Goal: Information Seeking & Learning: Learn about a topic

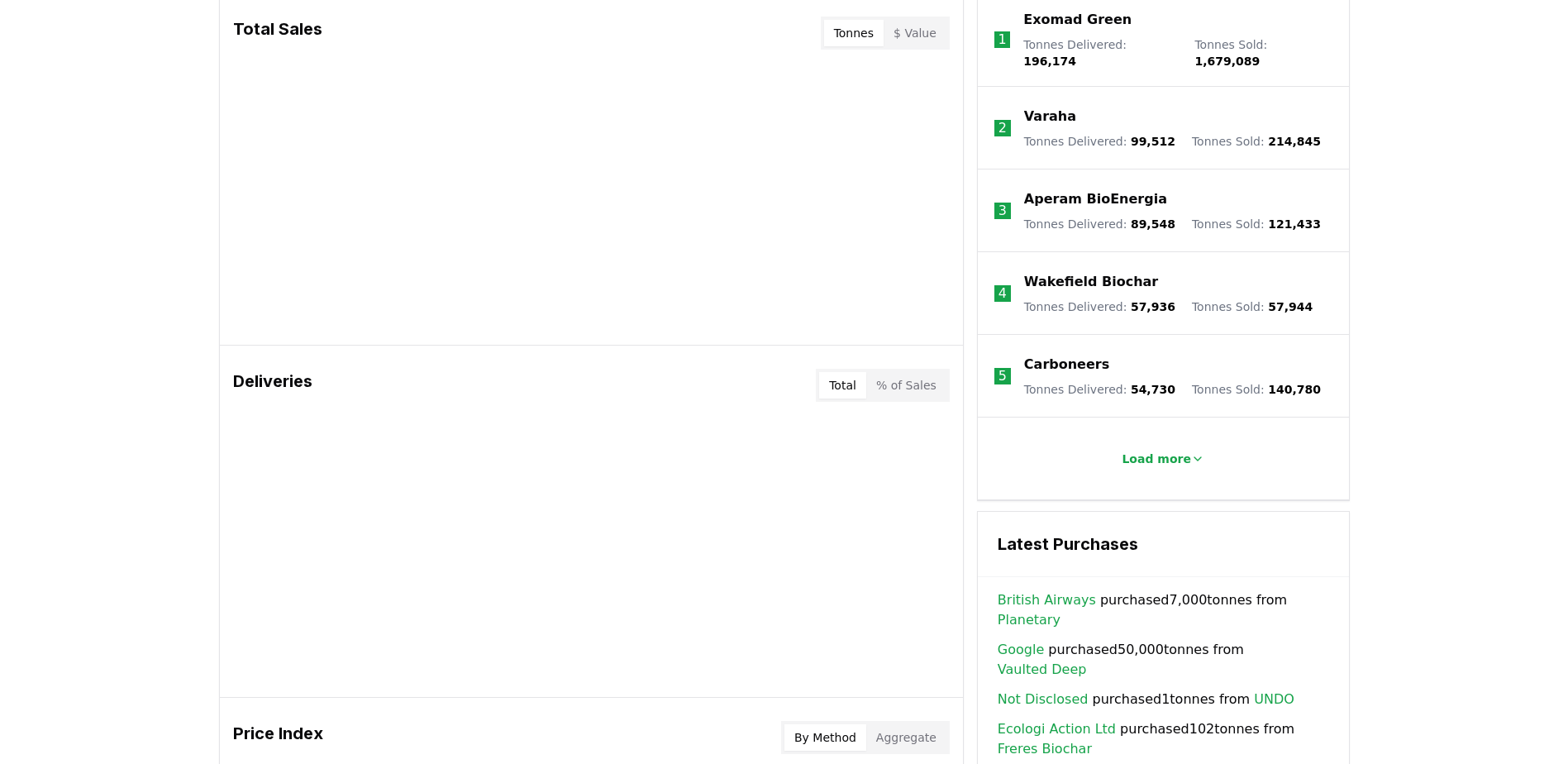
scroll to position [909, 0]
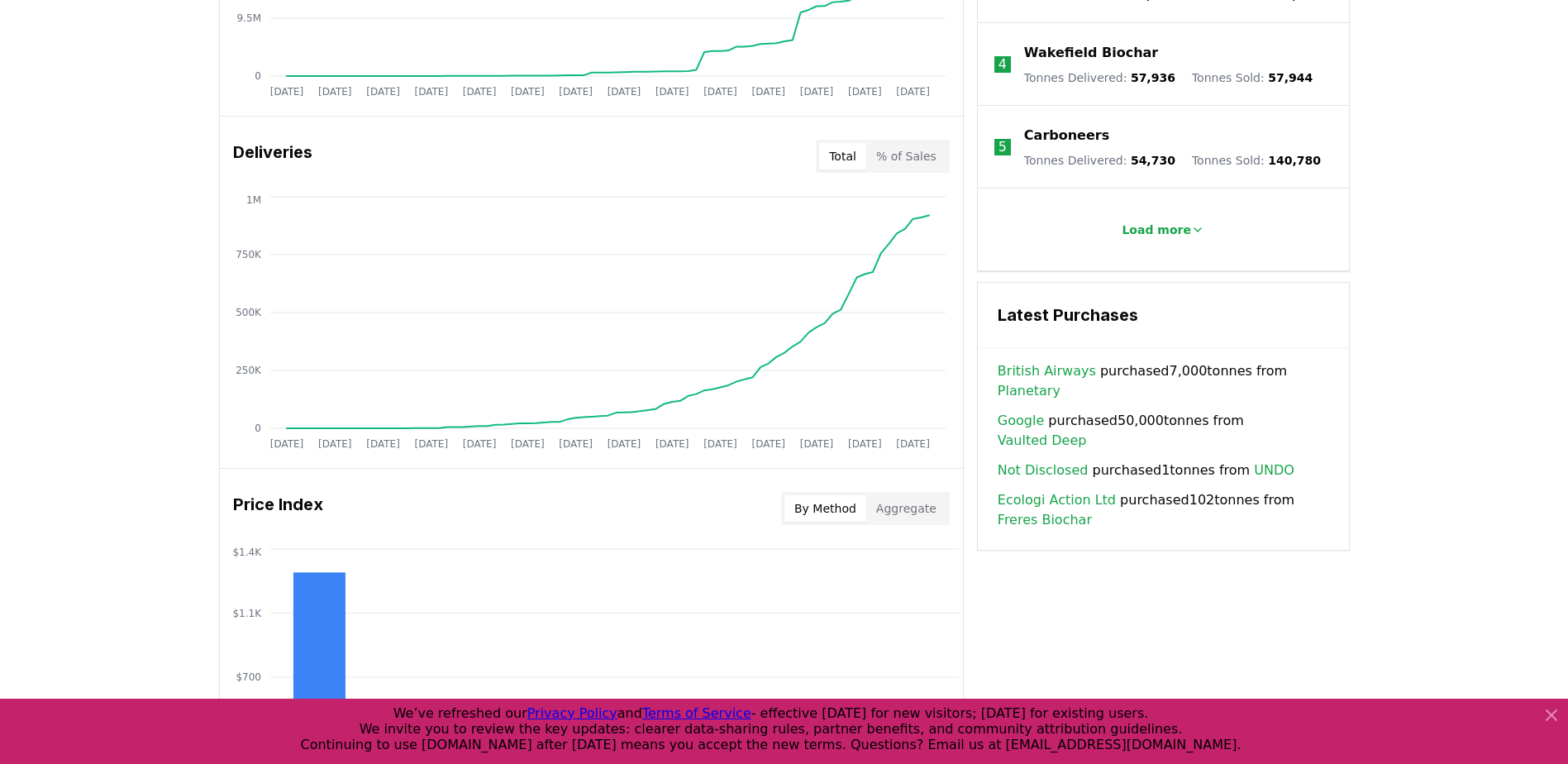
click at [933, 162] on button "% of Sales" at bounding box center [906, 155] width 80 height 27
click at [851, 158] on button "Total" at bounding box center [842, 155] width 47 height 27
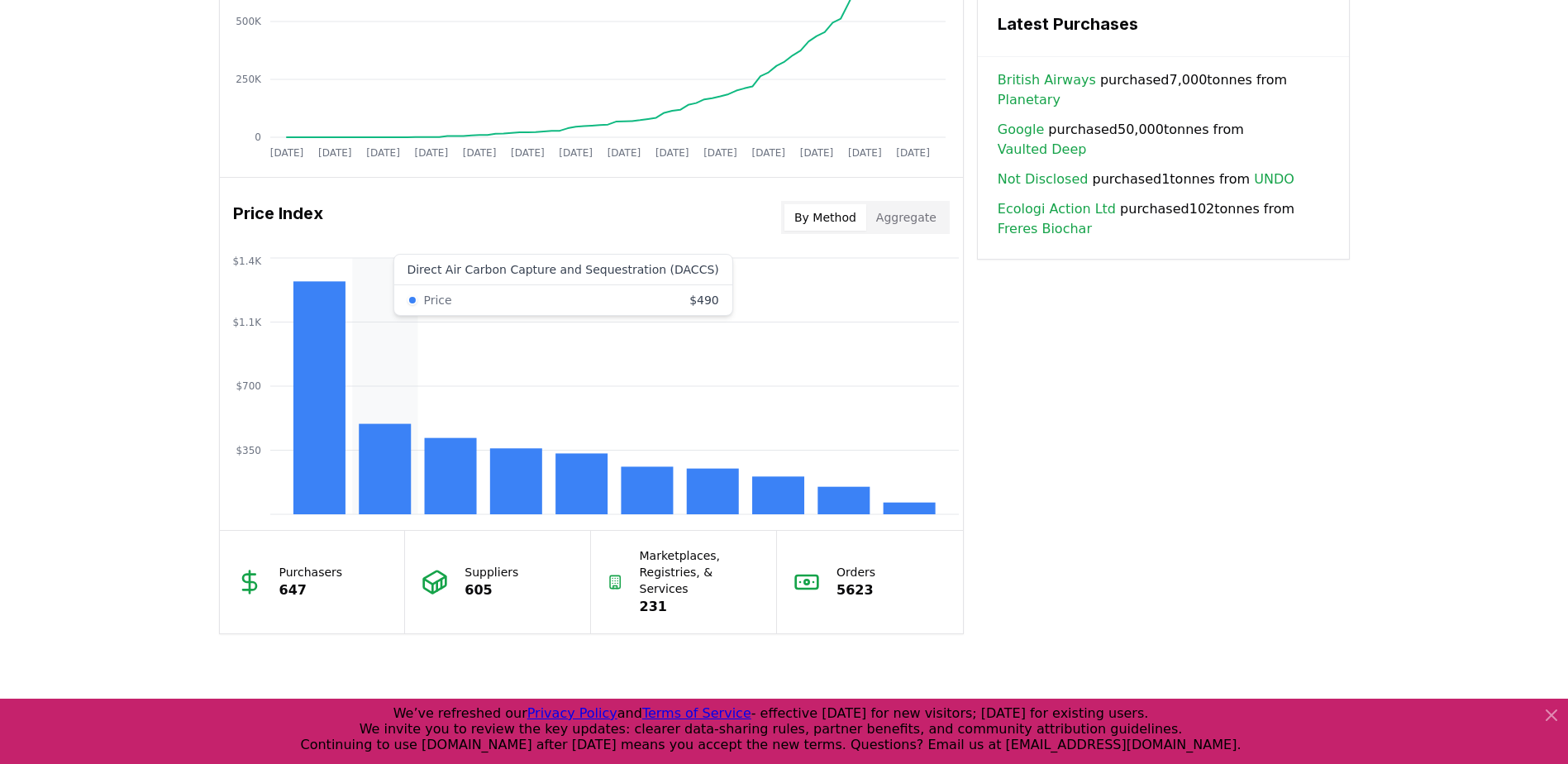
scroll to position [1239, 0]
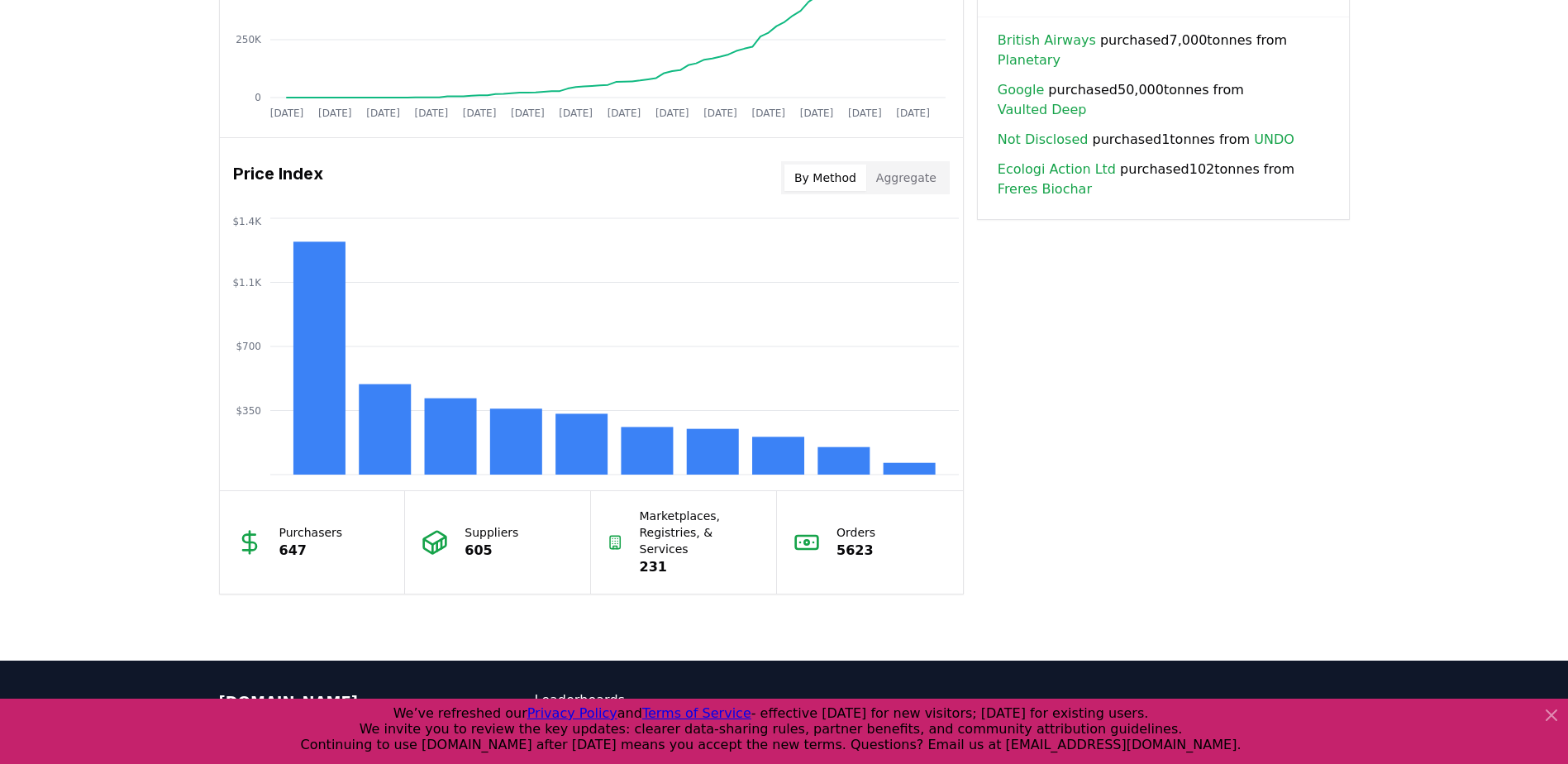
click at [919, 180] on button "Aggregate" at bounding box center [906, 177] width 80 height 27
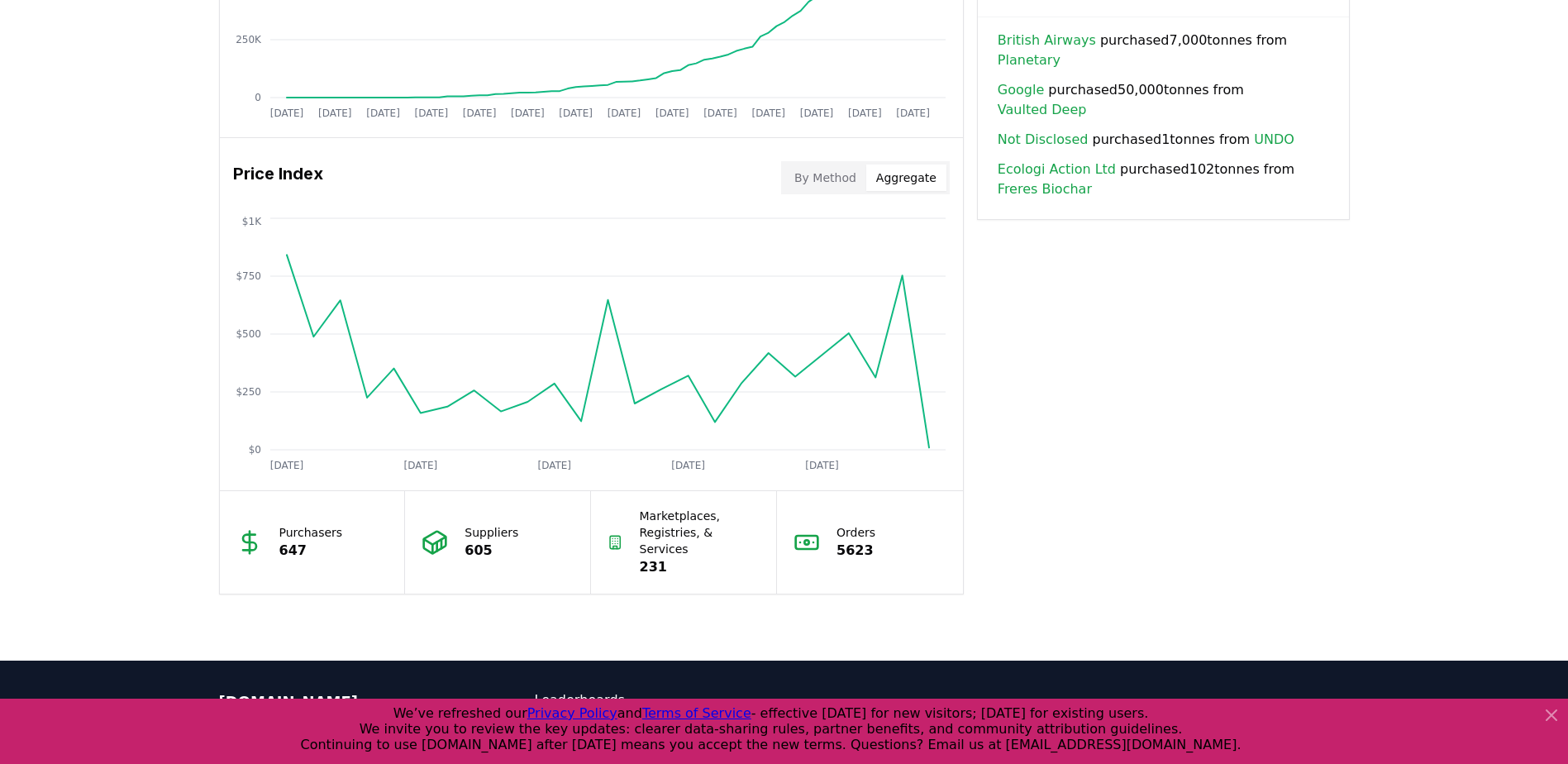
click at [830, 192] on div "By Method Aggregate" at bounding box center [864, 177] width 168 height 33
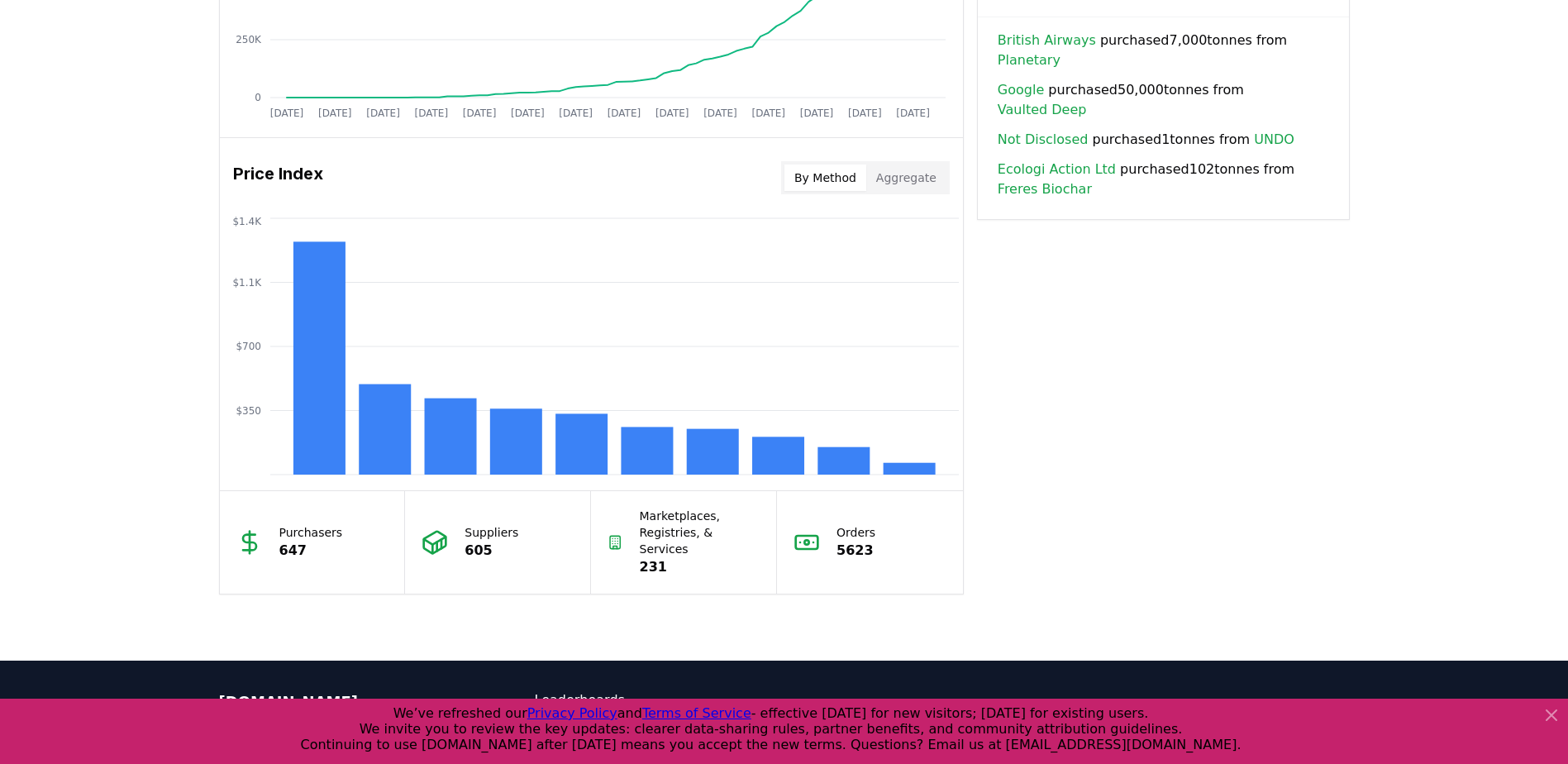
click at [830, 183] on button "By Method" at bounding box center [825, 177] width 82 height 27
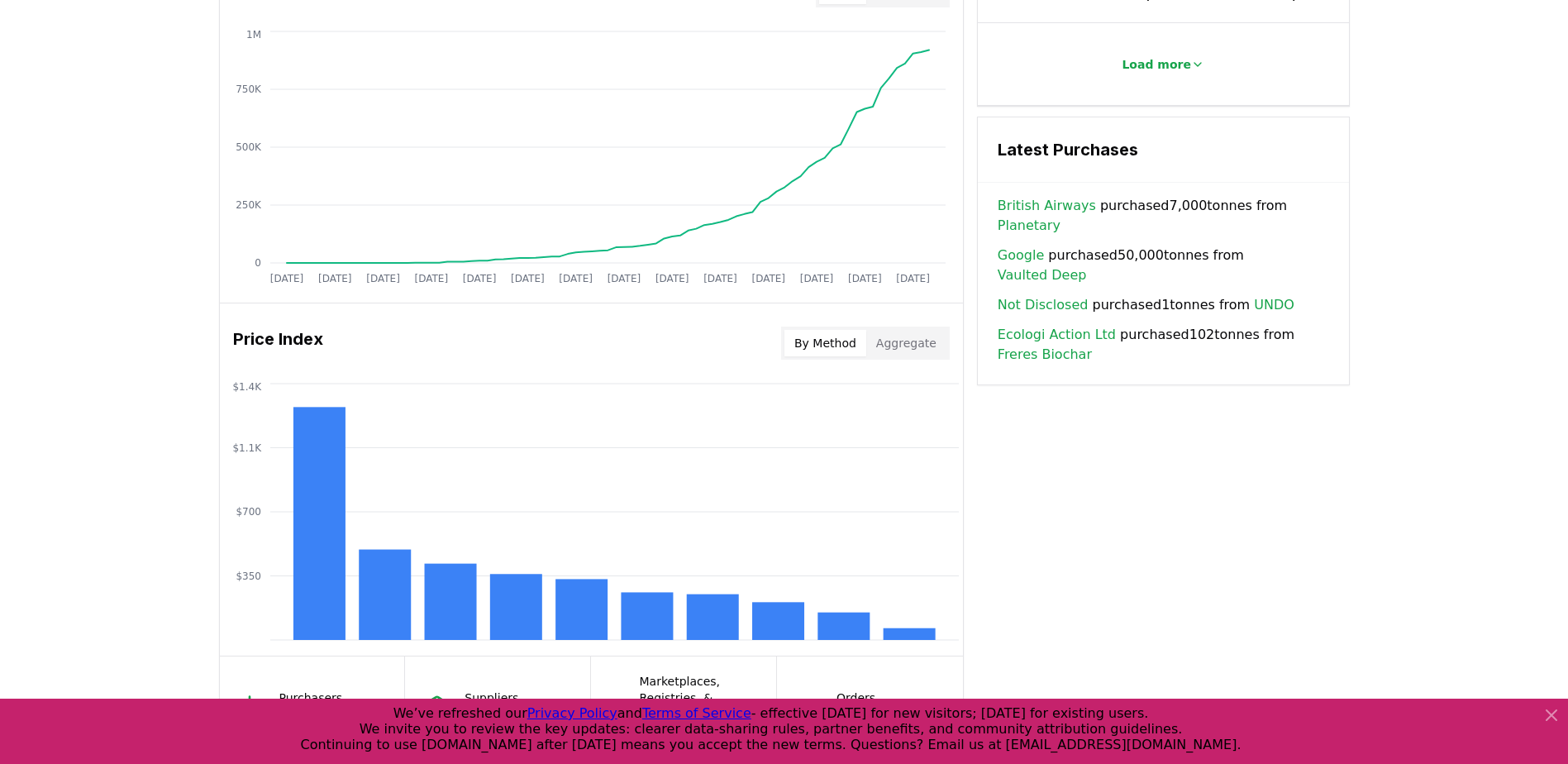
scroll to position [992, 0]
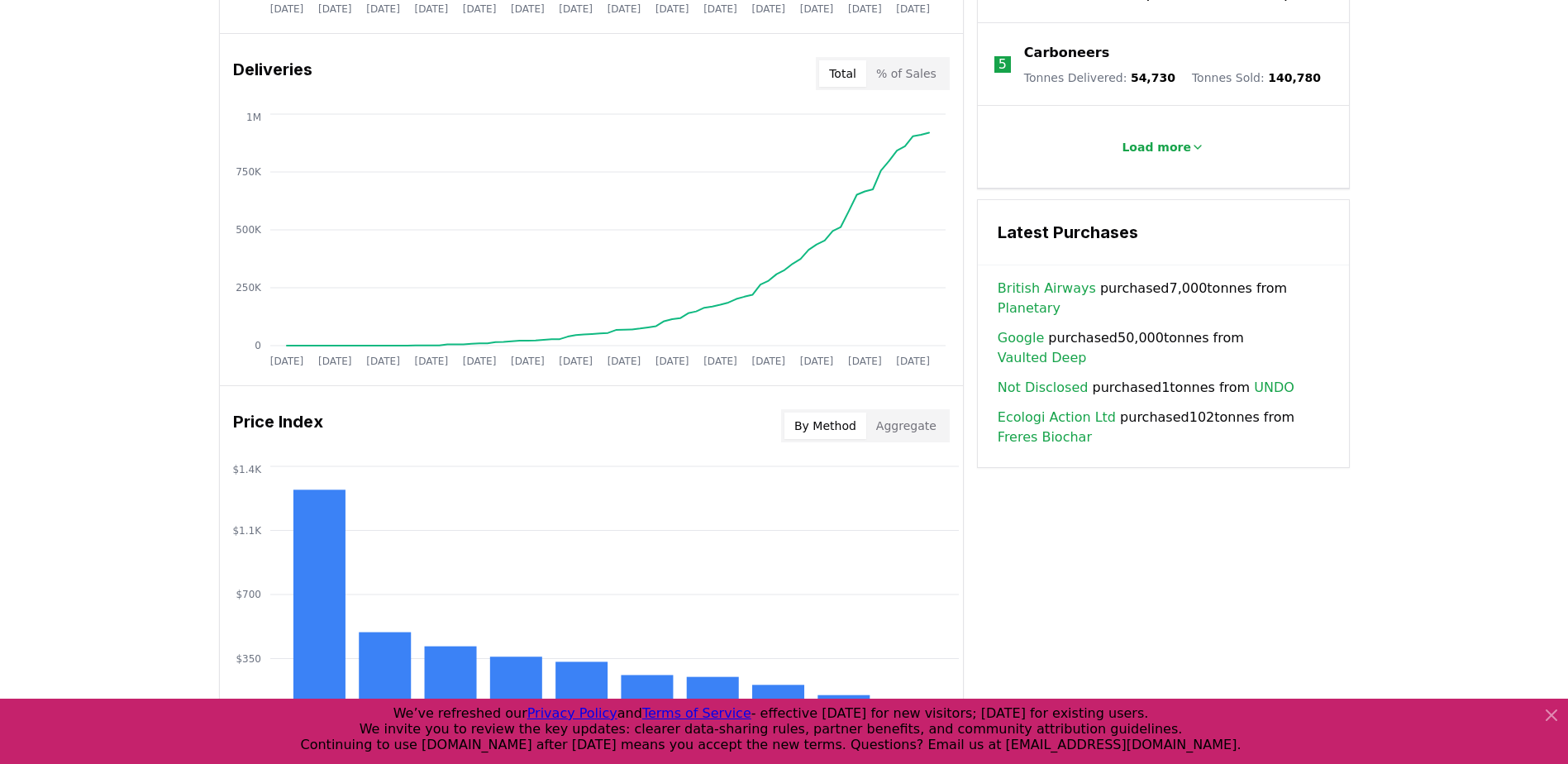
click at [1087, 348] on link "Vaulted Deep" at bounding box center [1042, 358] width 89 height 20
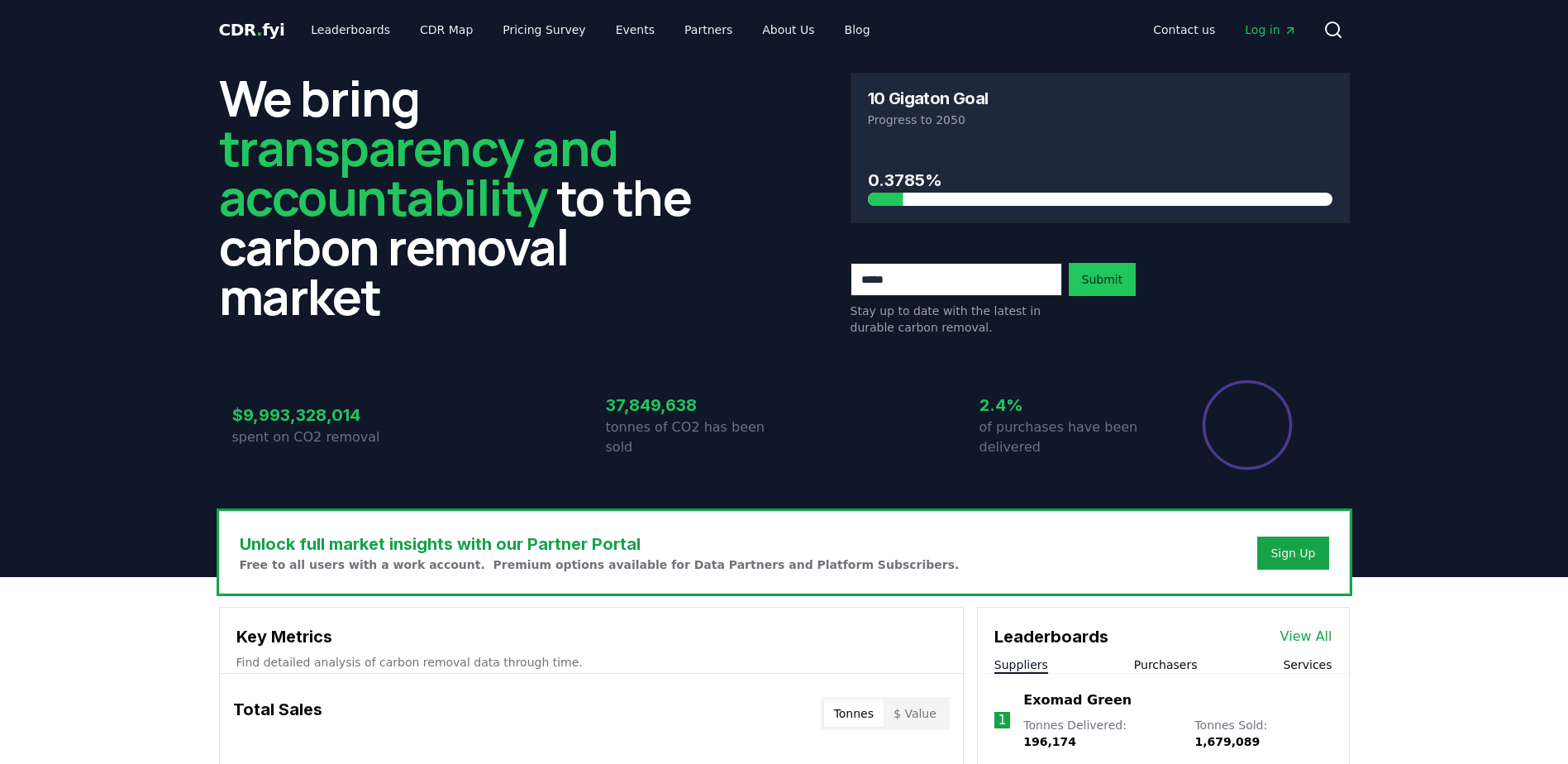
scroll to position [992, 0]
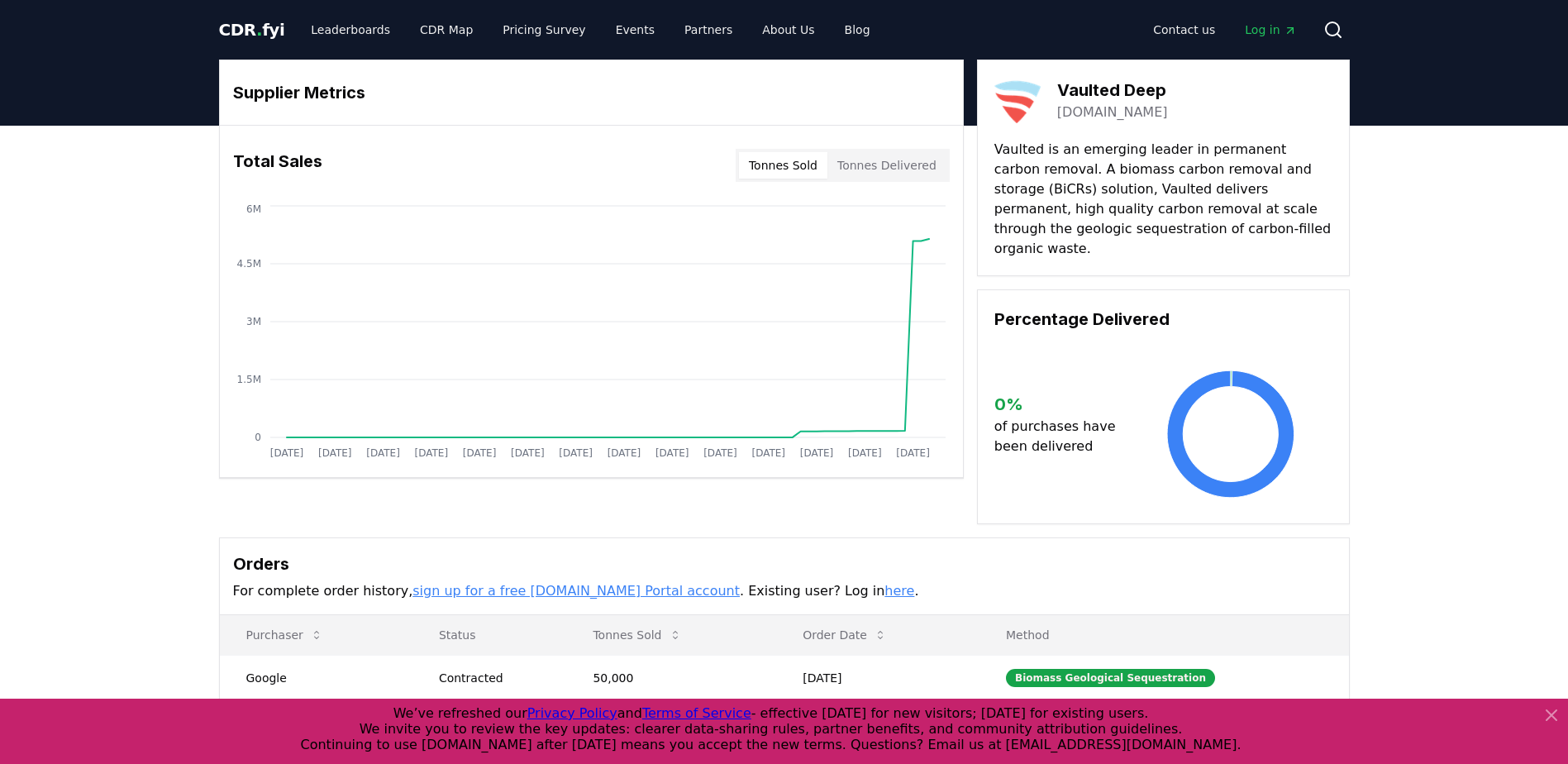
click at [875, 153] on button "Tonnes Delivered" at bounding box center [887, 165] width 119 height 27
click at [821, 159] on button "Tonnes Sold" at bounding box center [784, 165] width 88 height 27
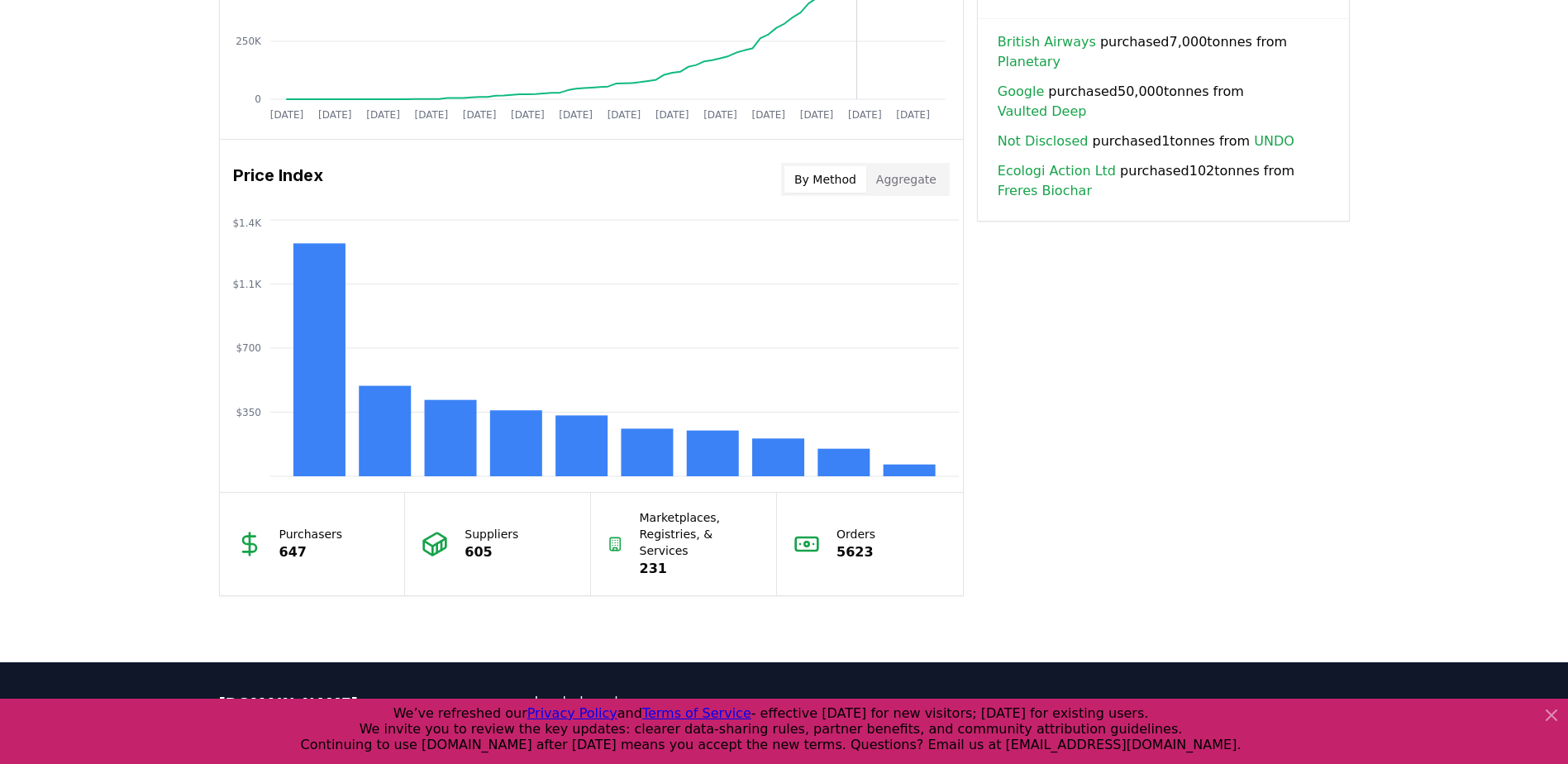
scroll to position [888, 0]
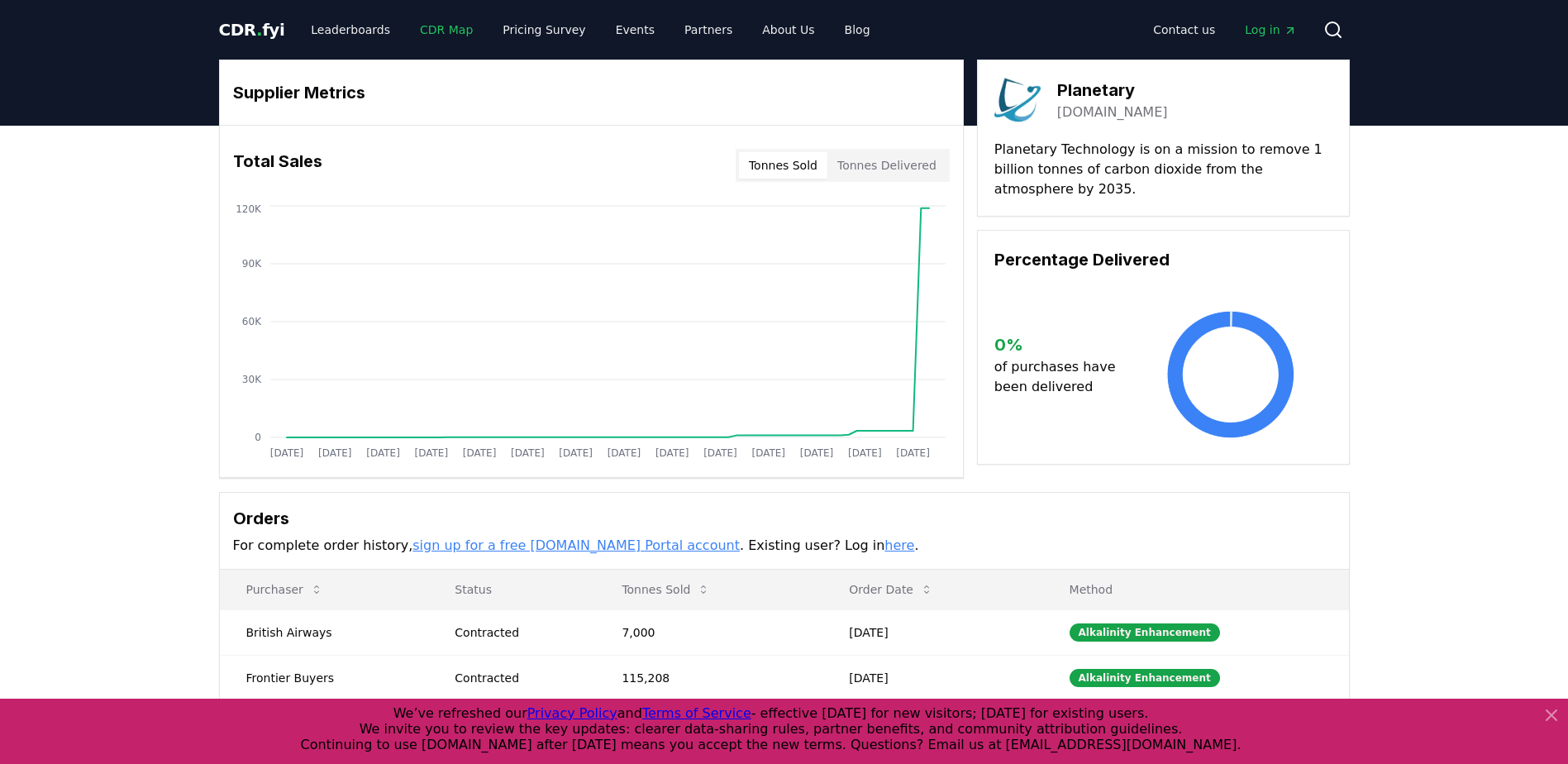
click at [439, 26] on link "CDR Map" at bounding box center [446, 29] width 79 height 29
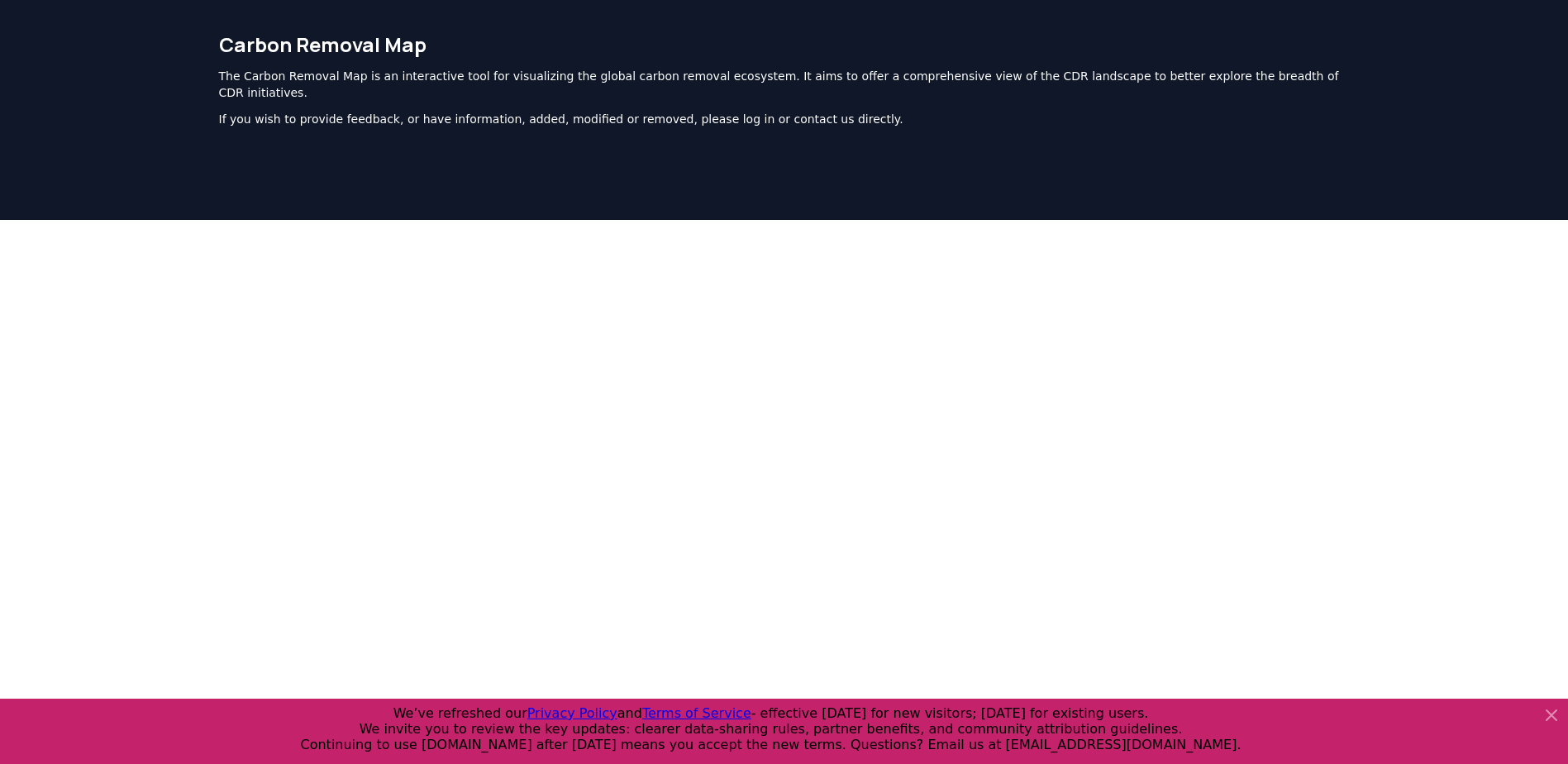
scroll to position [83, 0]
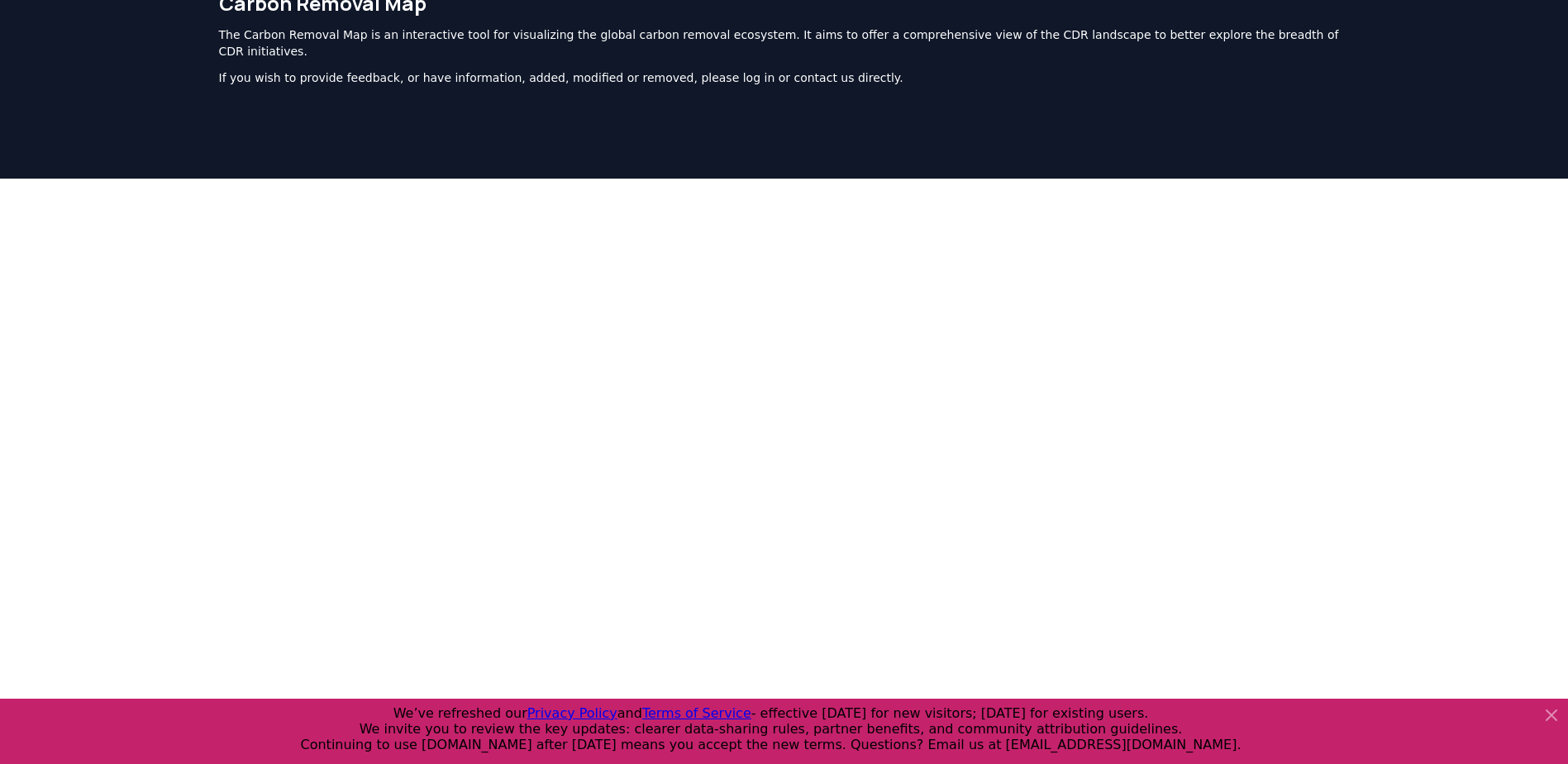
click at [1546, 709] on icon at bounding box center [1551, 715] width 20 height 20
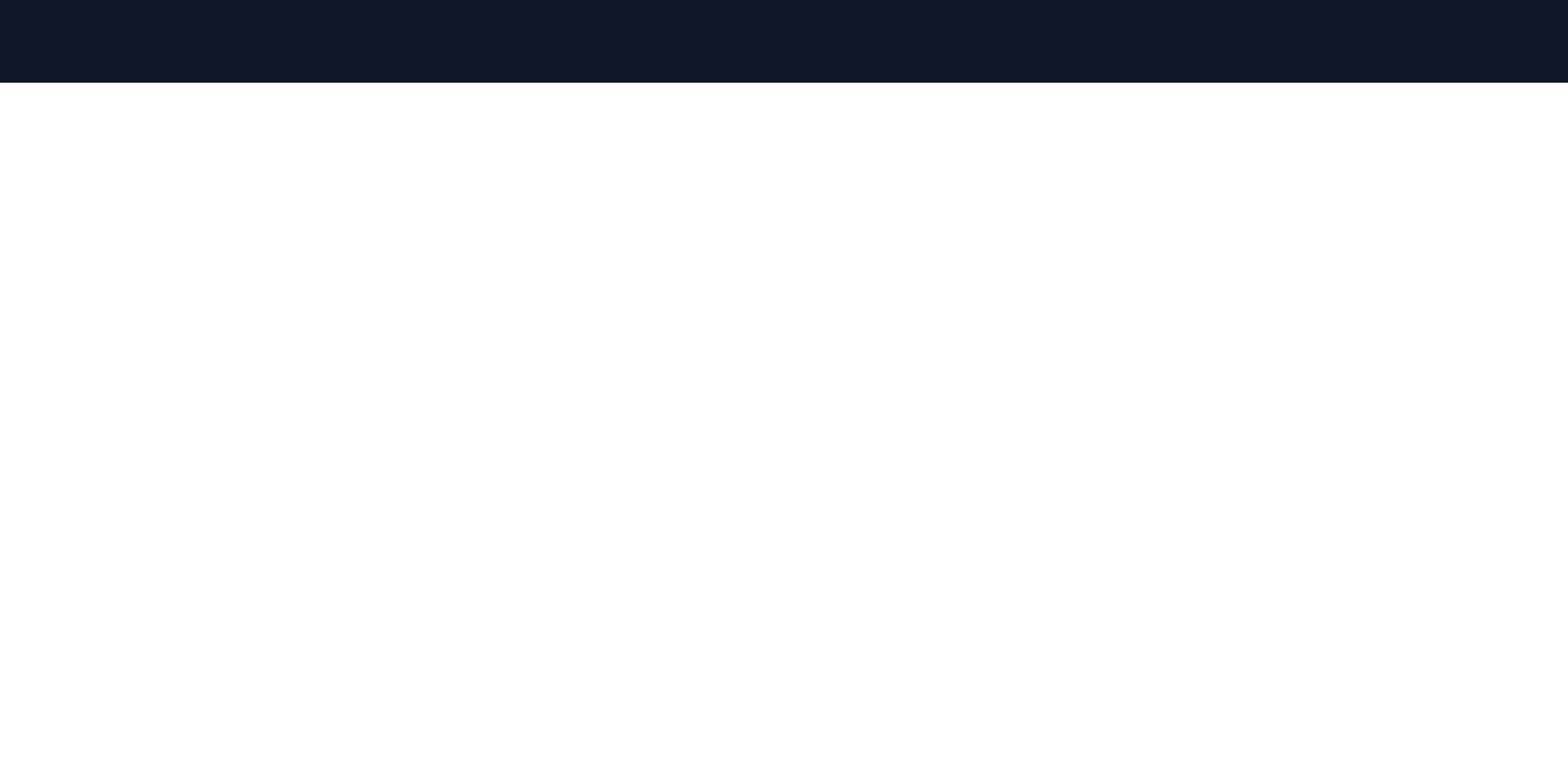
scroll to position [261, 0]
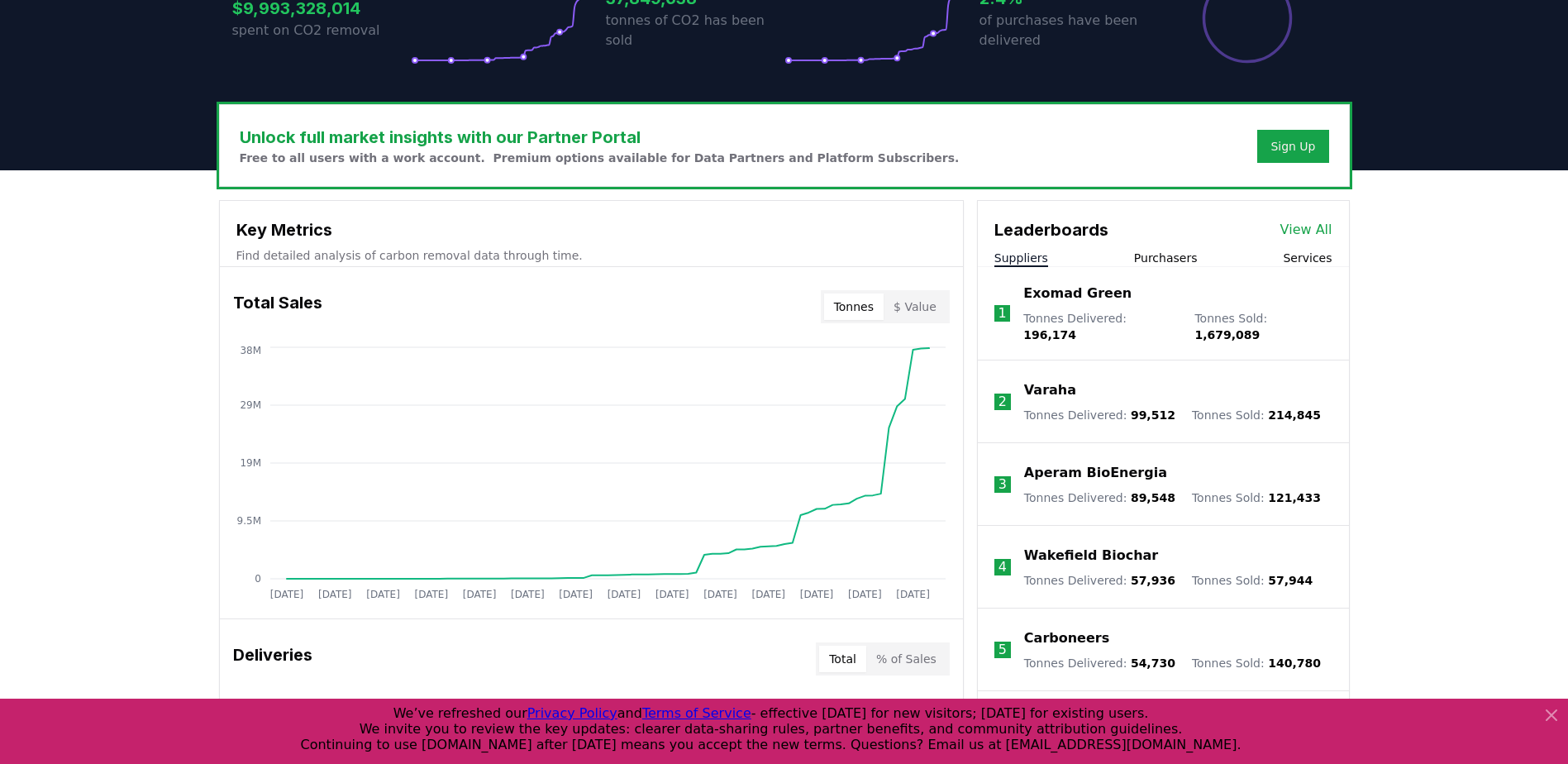
scroll to position [413, 0]
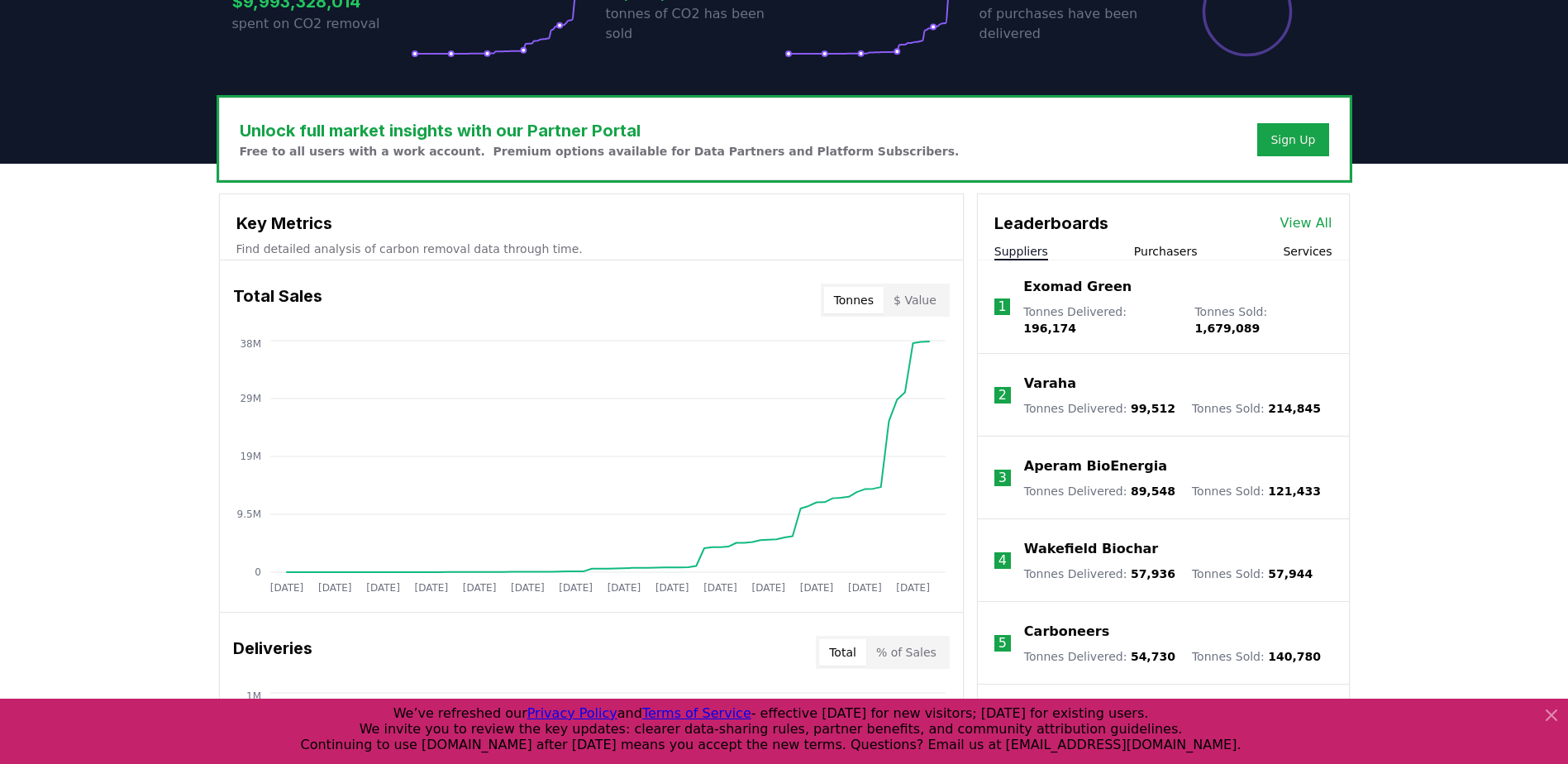
click at [1056, 373] on p "Varaha" at bounding box center [1050, 383] width 52 height 20
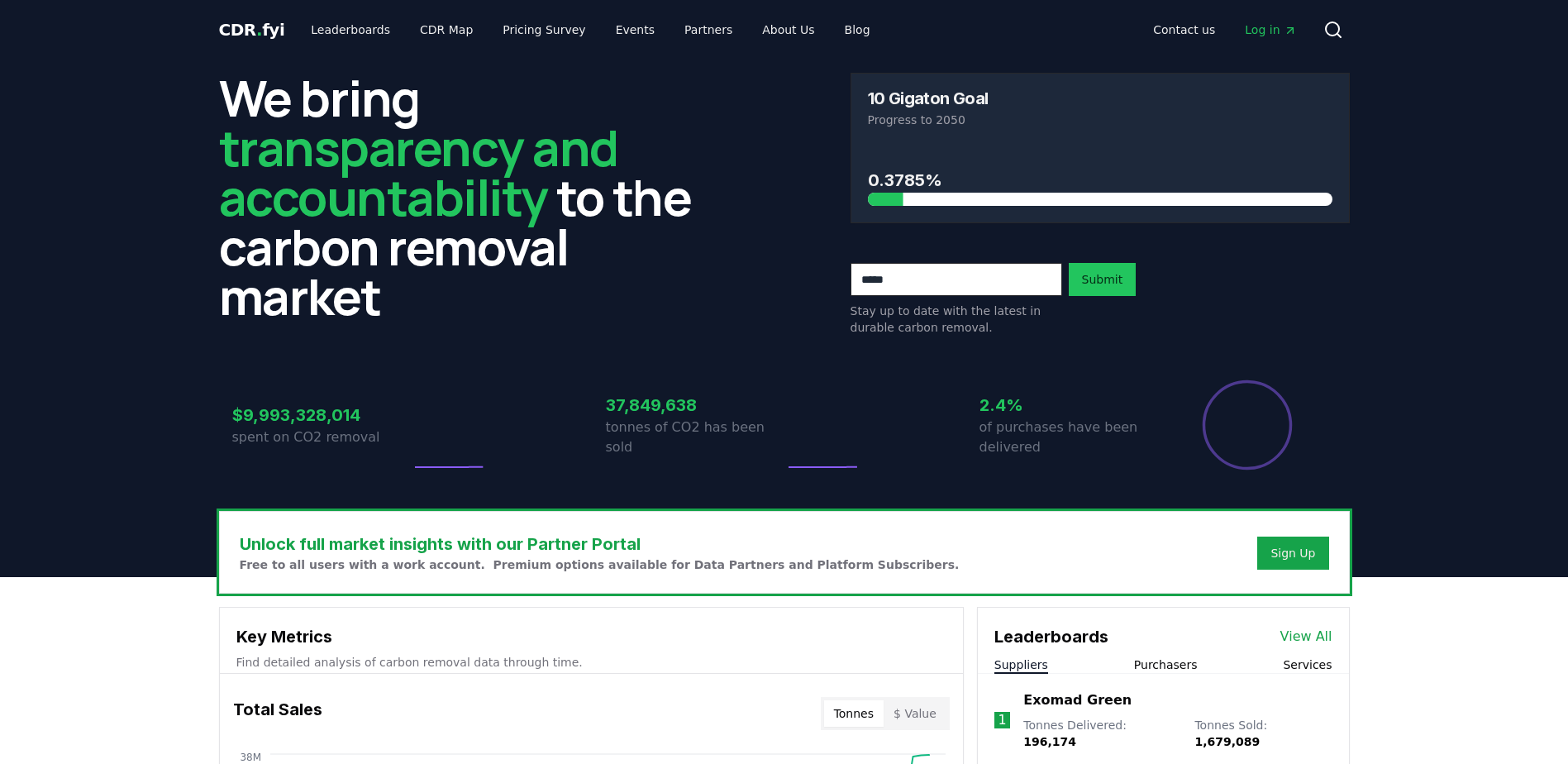
scroll to position [413, 0]
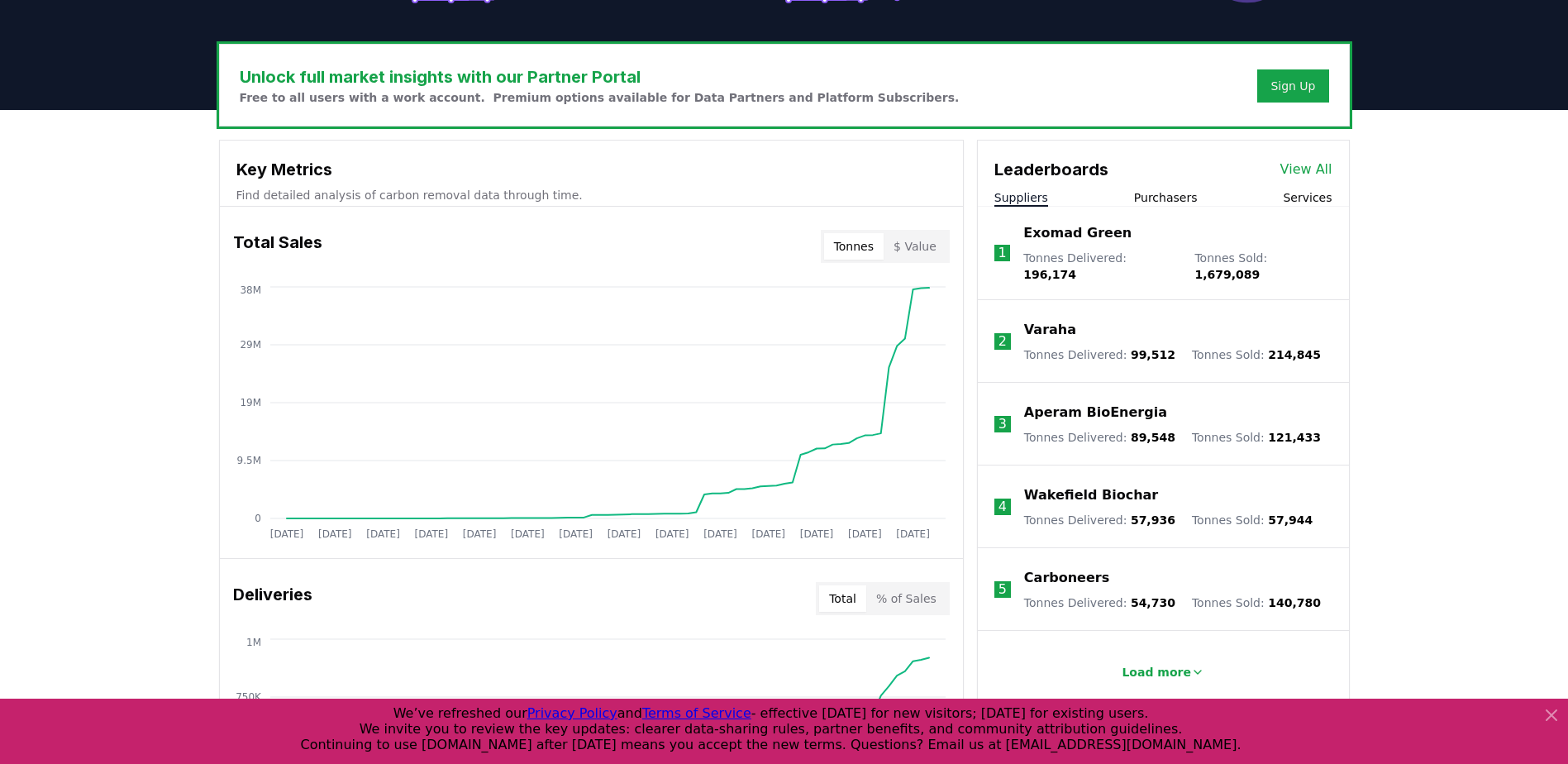
scroll to position [496, 0]
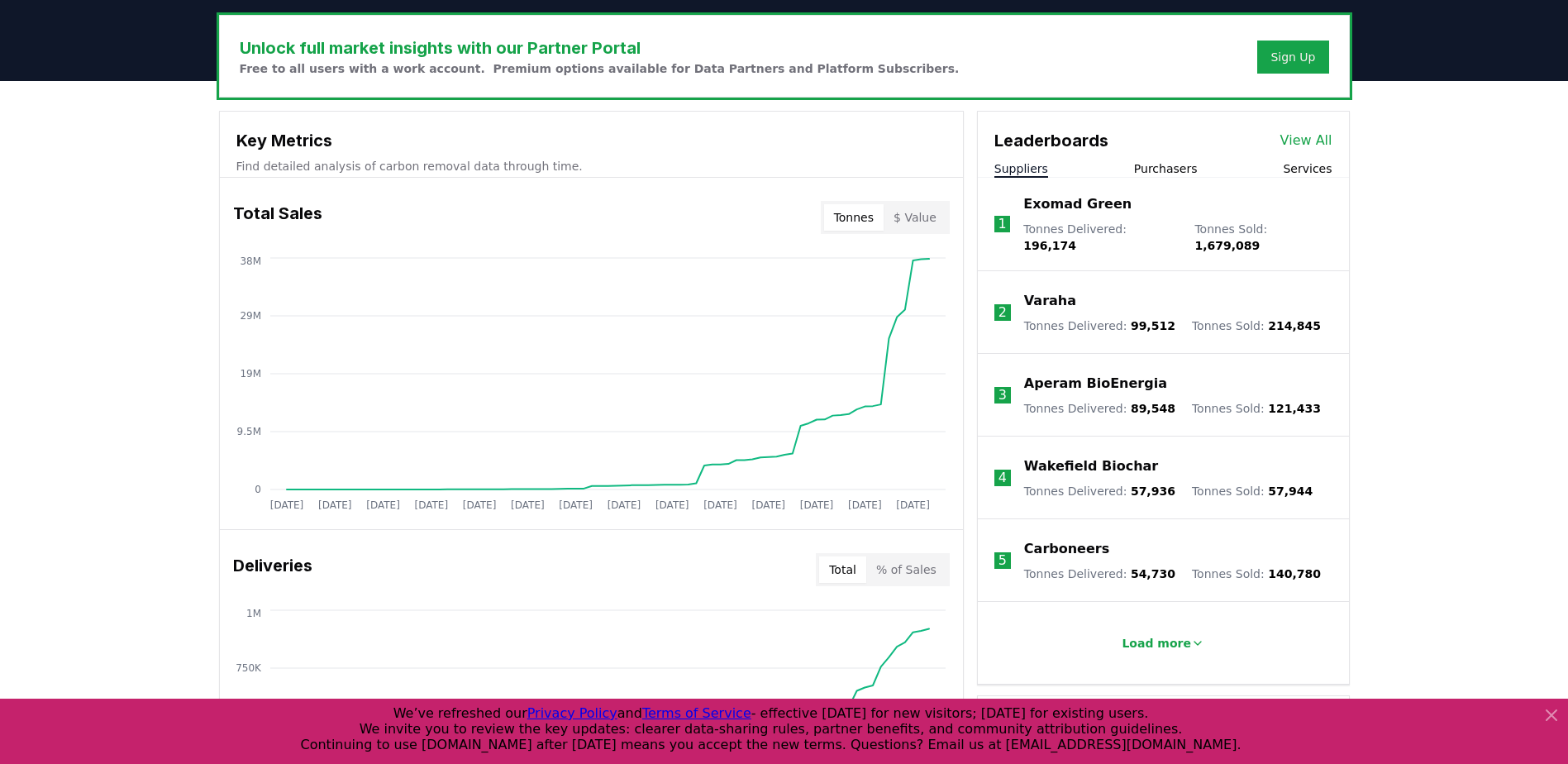
click at [1118, 456] on p "Wakefield Biochar" at bounding box center [1092, 466] width 134 height 20
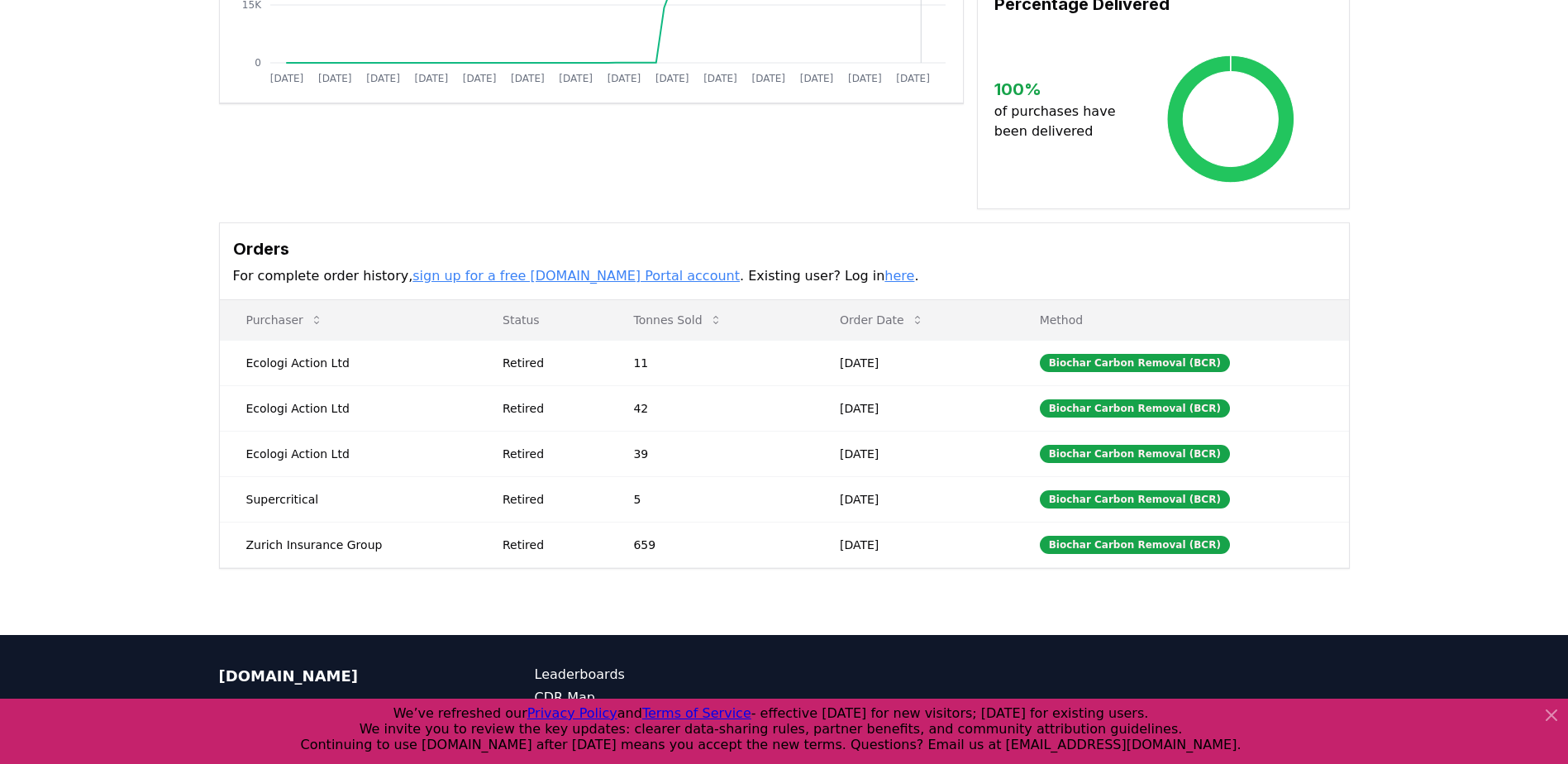
scroll to position [413, 0]
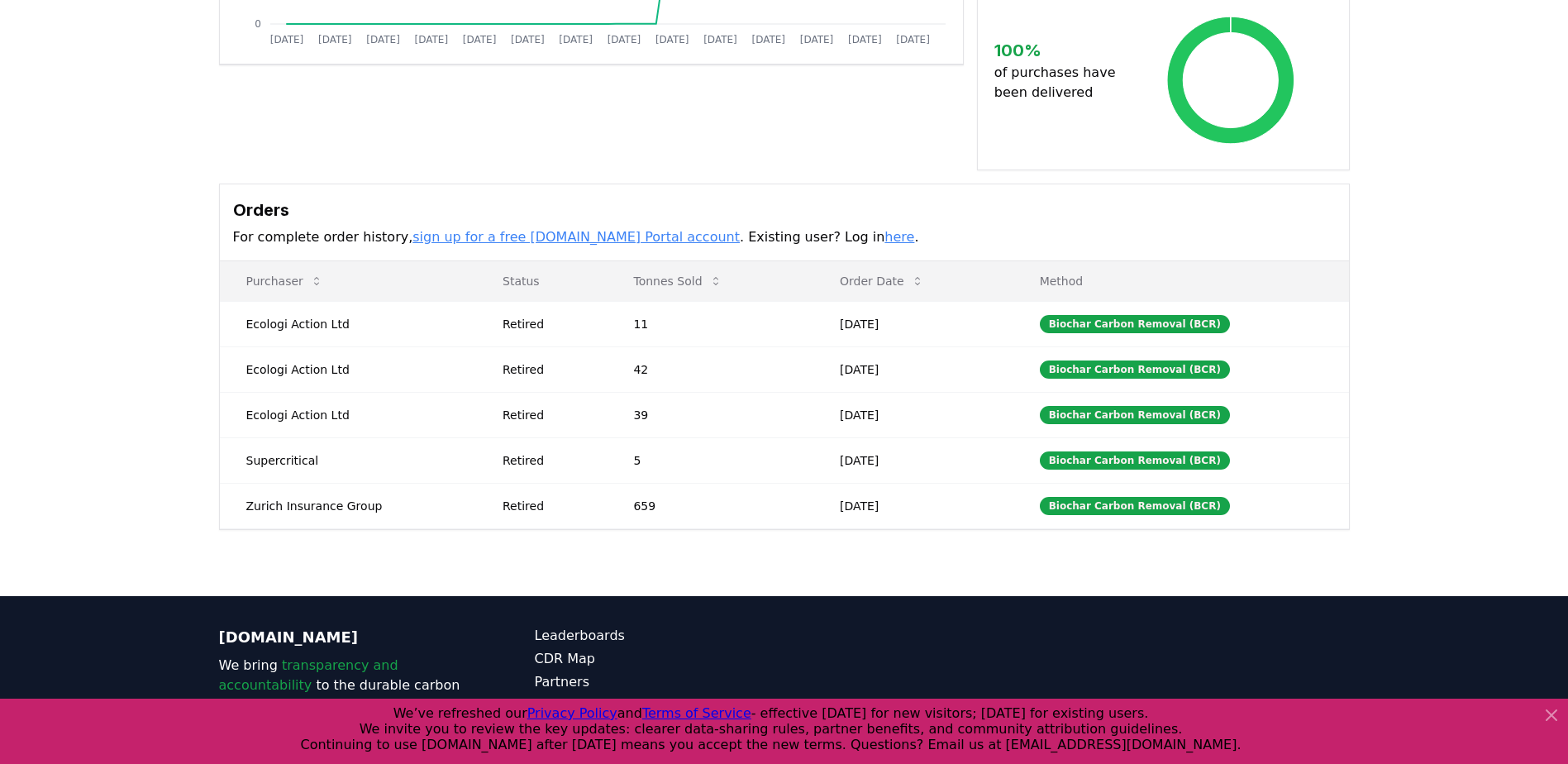
click at [523, 229] on link "sign up for a free CDR.fyi Portal account" at bounding box center [577, 236] width 327 height 16
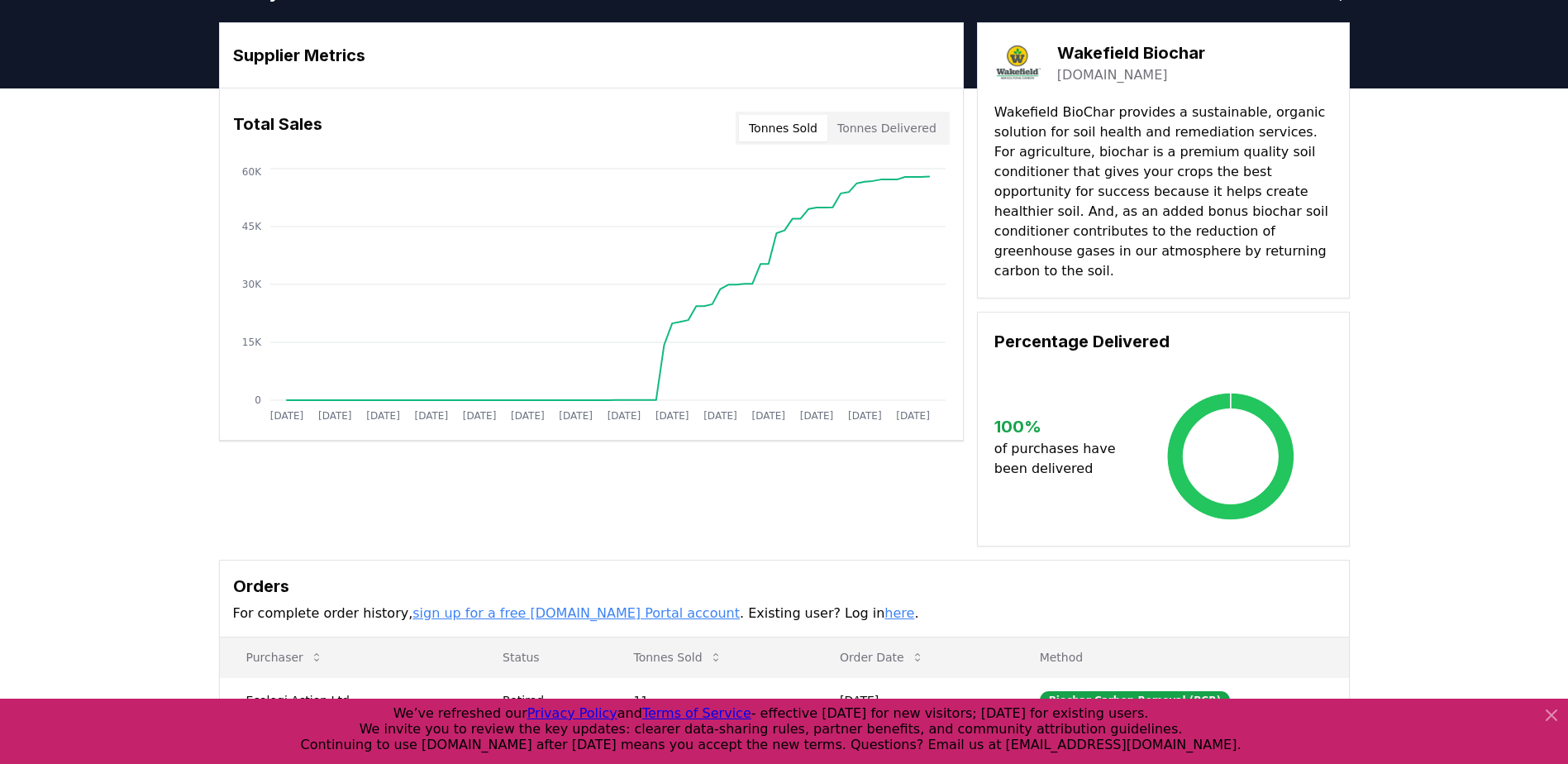
scroll to position [0, 0]
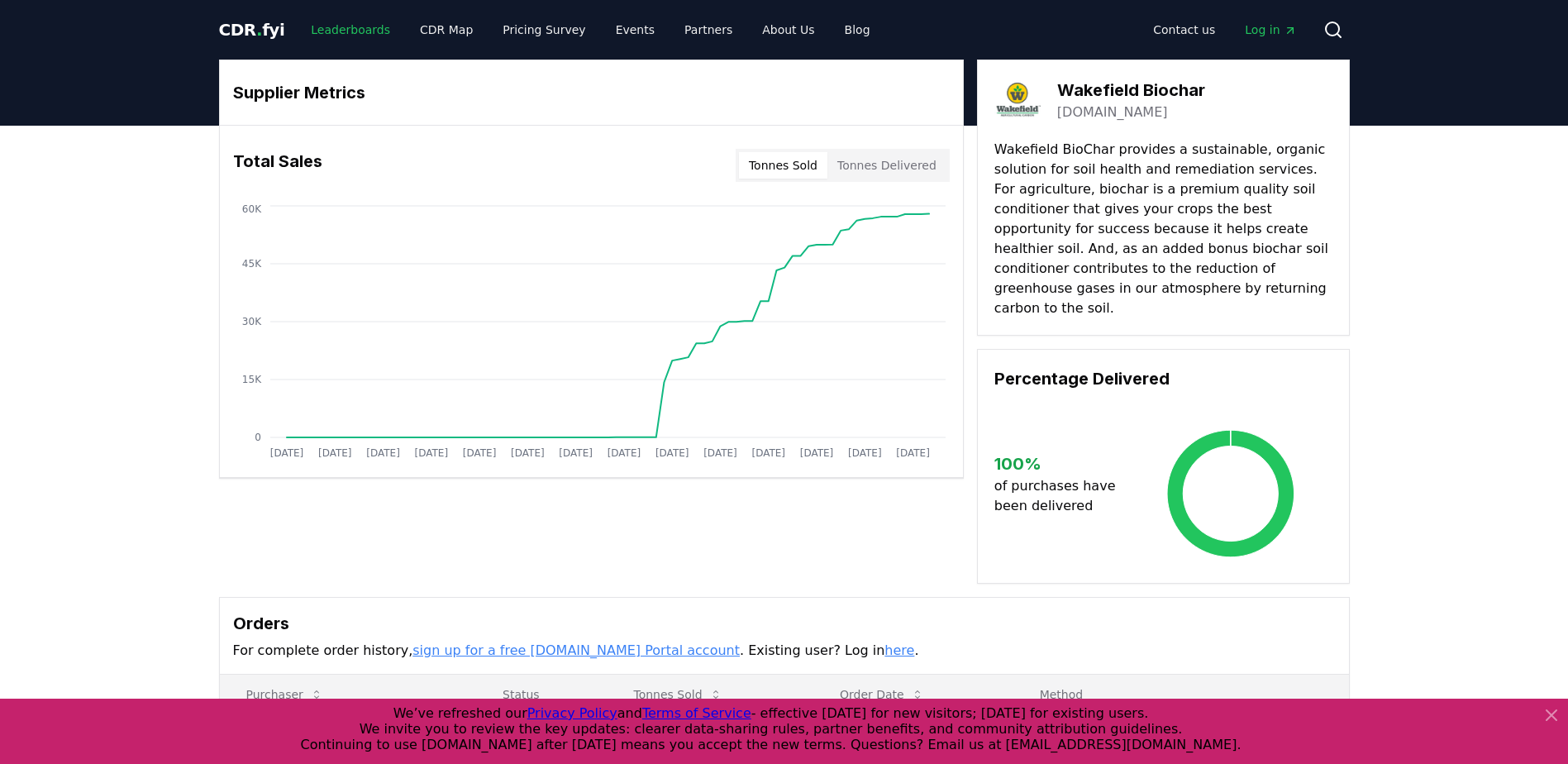
click at [364, 27] on link "Leaderboards" at bounding box center [350, 29] width 106 height 29
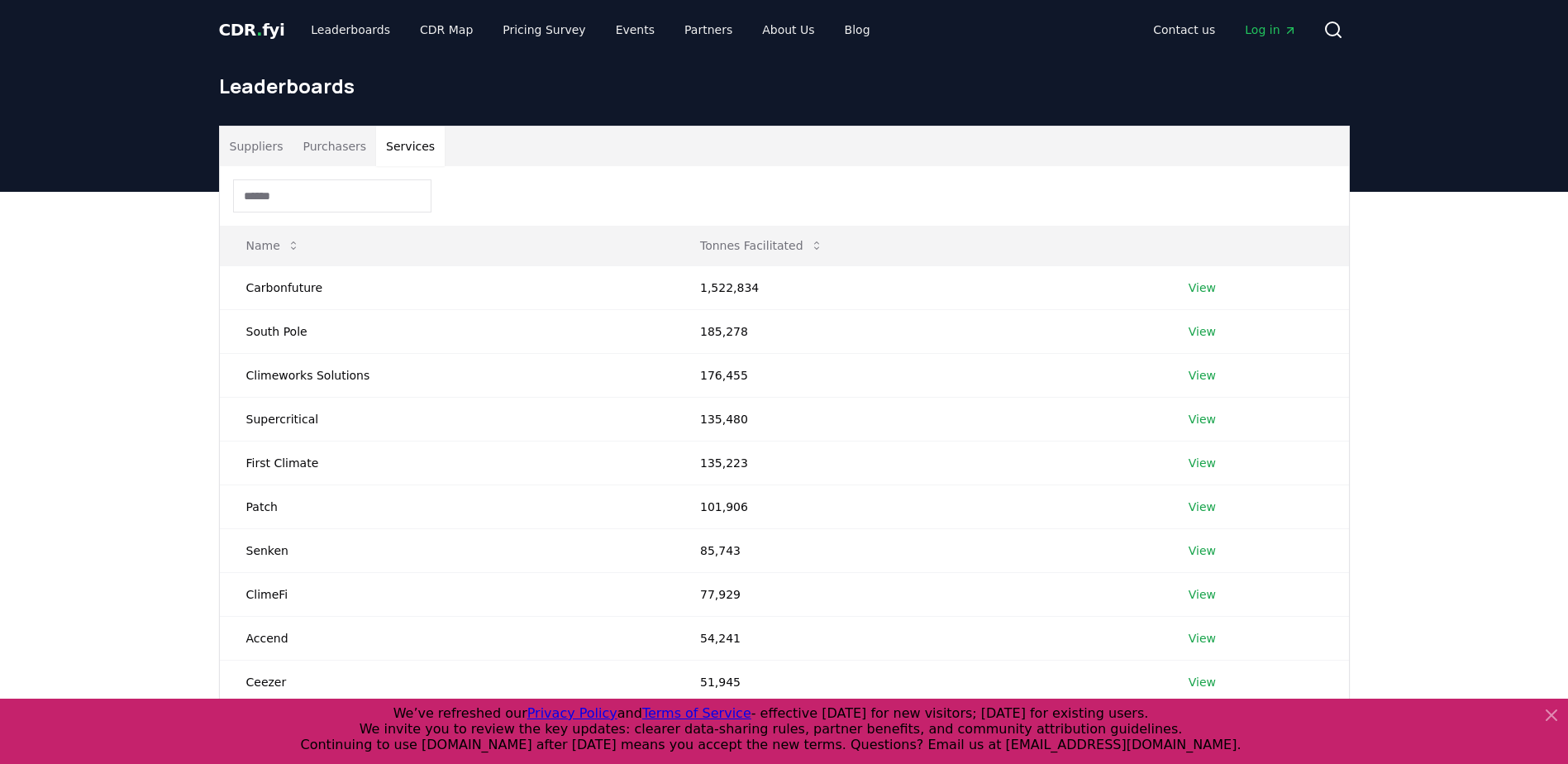
click at [404, 145] on button "Services" at bounding box center [410, 146] width 69 height 40
click at [325, 148] on button "Purchasers" at bounding box center [334, 146] width 84 height 40
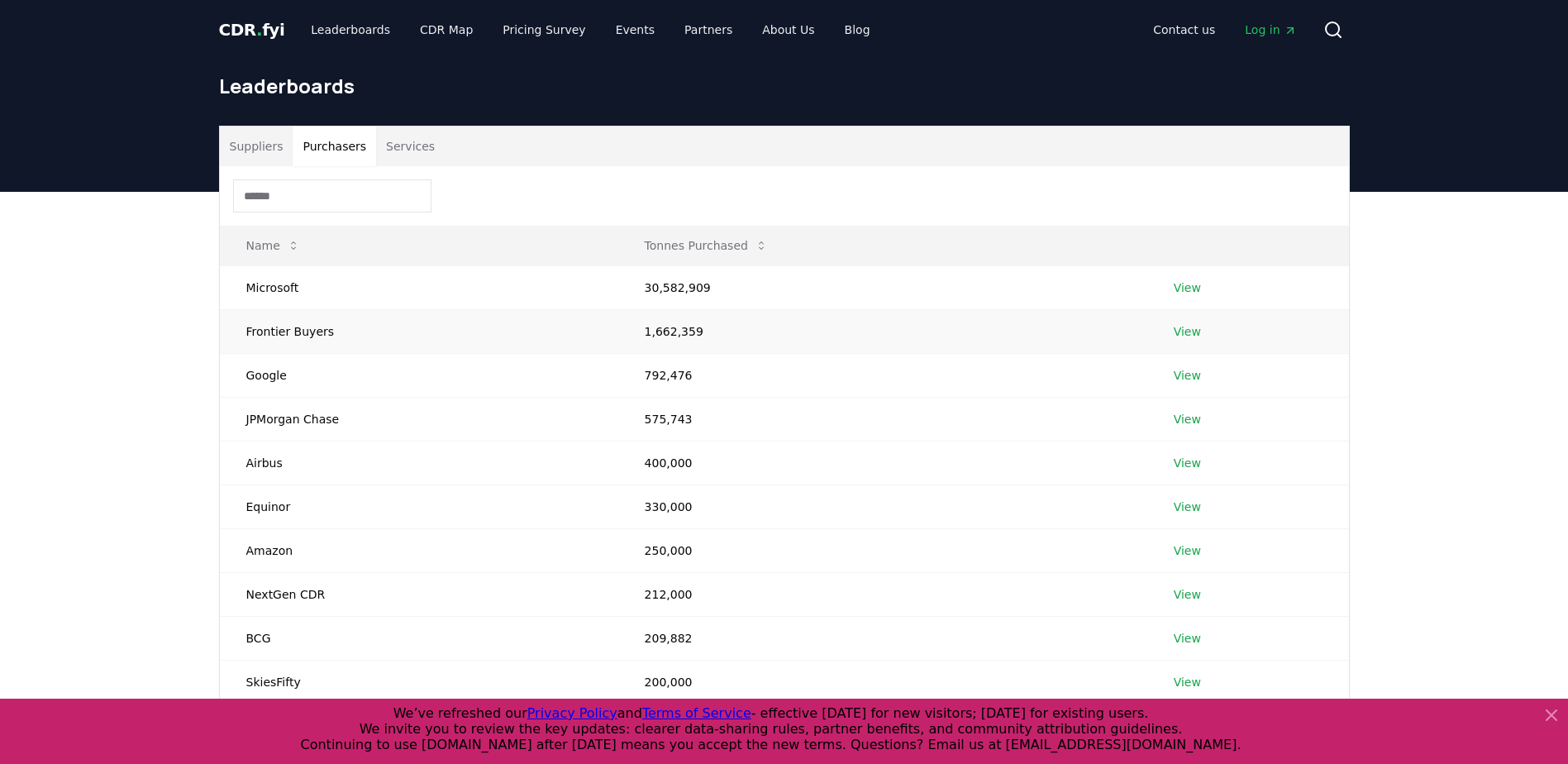
click at [1187, 326] on link "View" at bounding box center [1187, 331] width 28 height 17
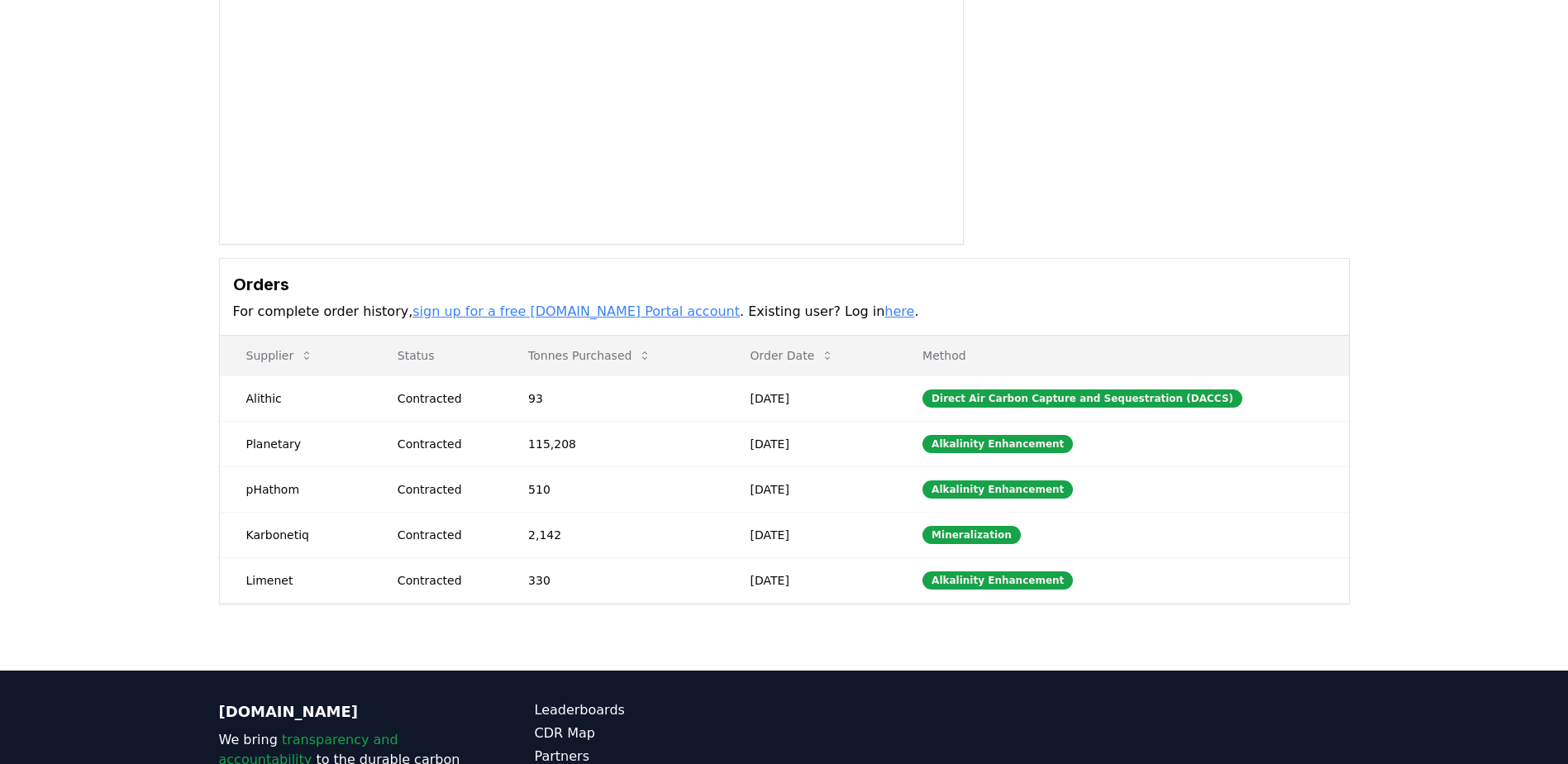
scroll to position [248, 0]
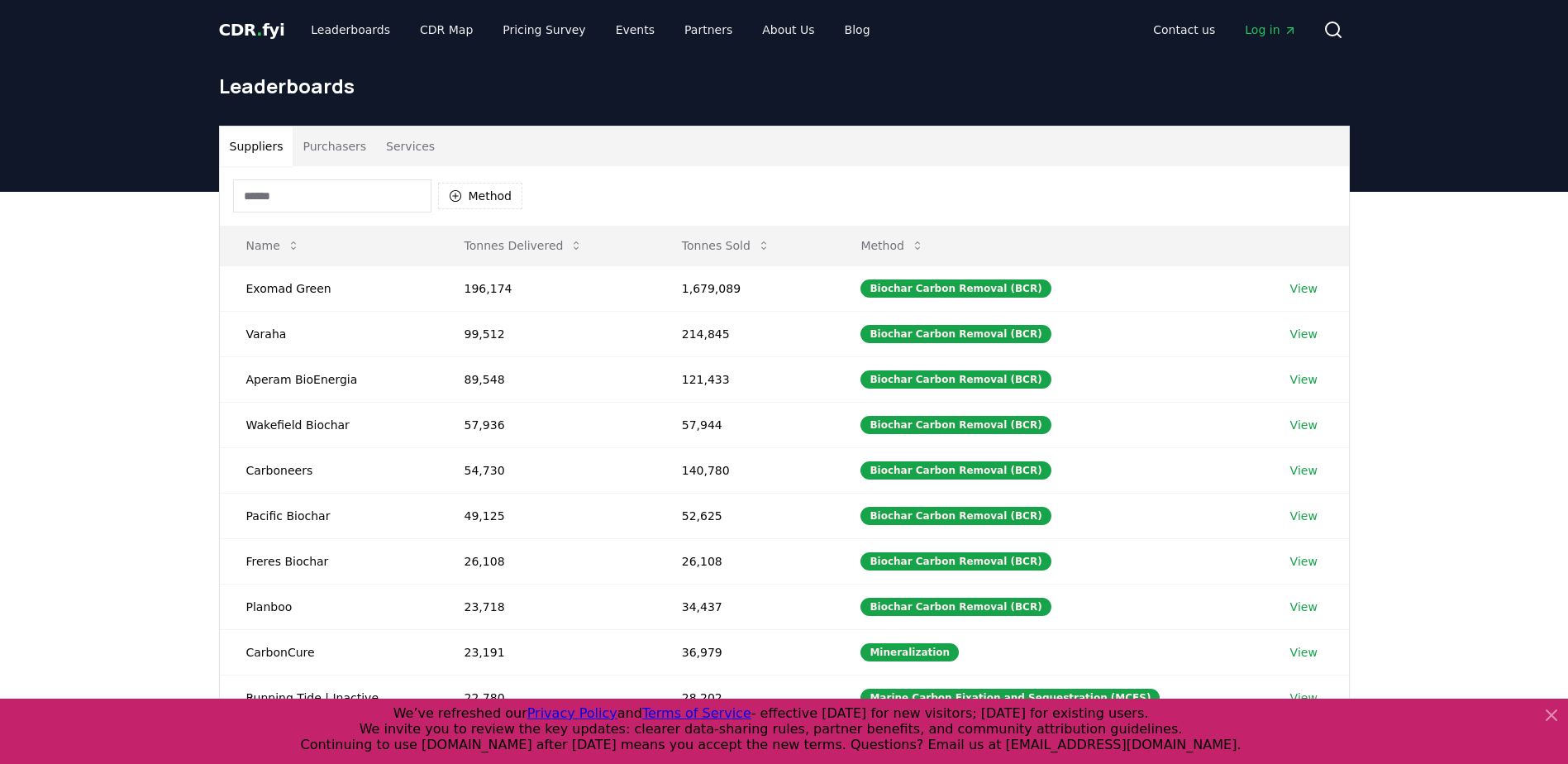
click at [319, 164] on button "Purchasers" at bounding box center [334, 146] width 84 height 40
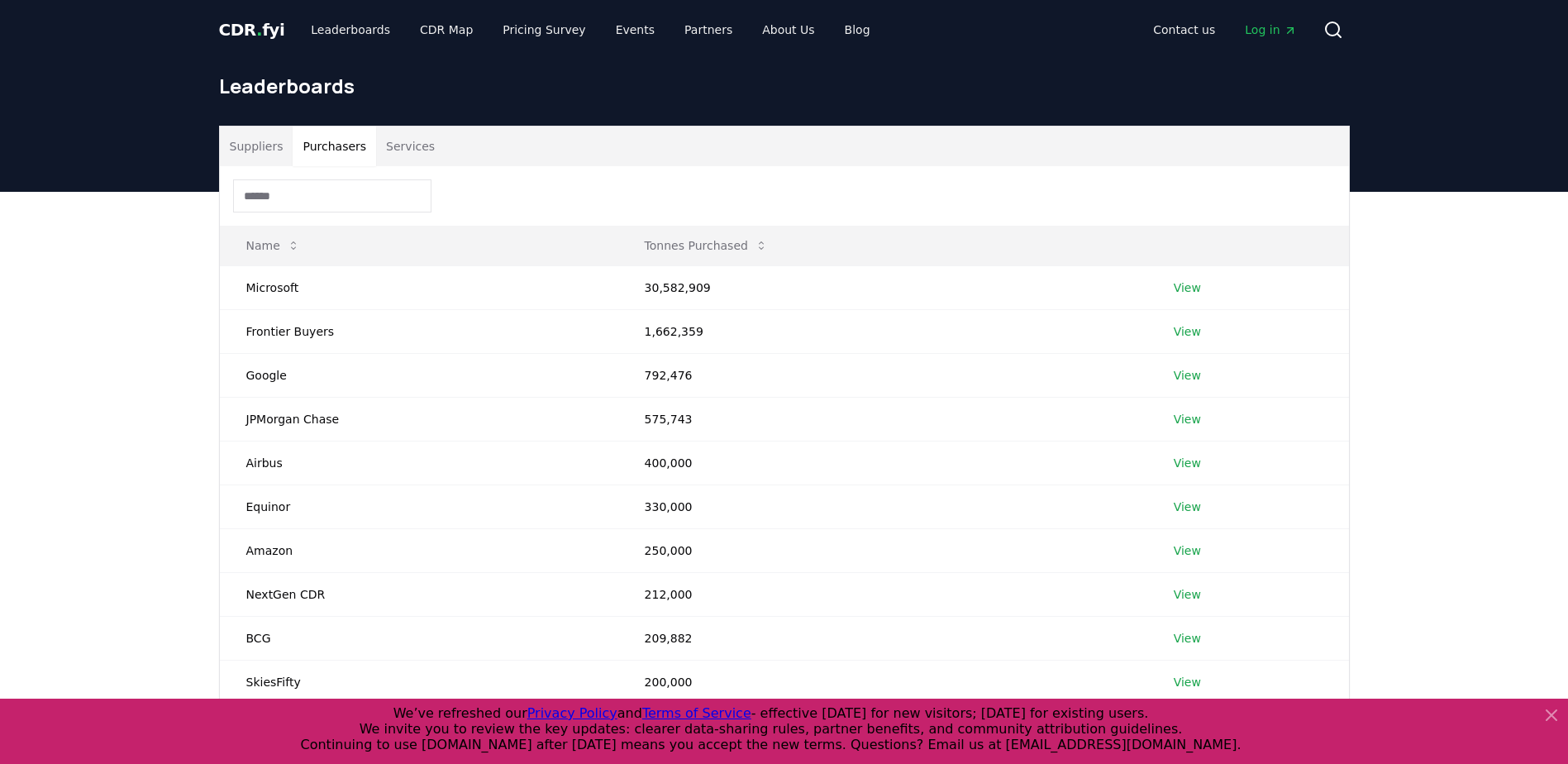
click at [1551, 707] on icon at bounding box center [1551, 715] width 20 height 20
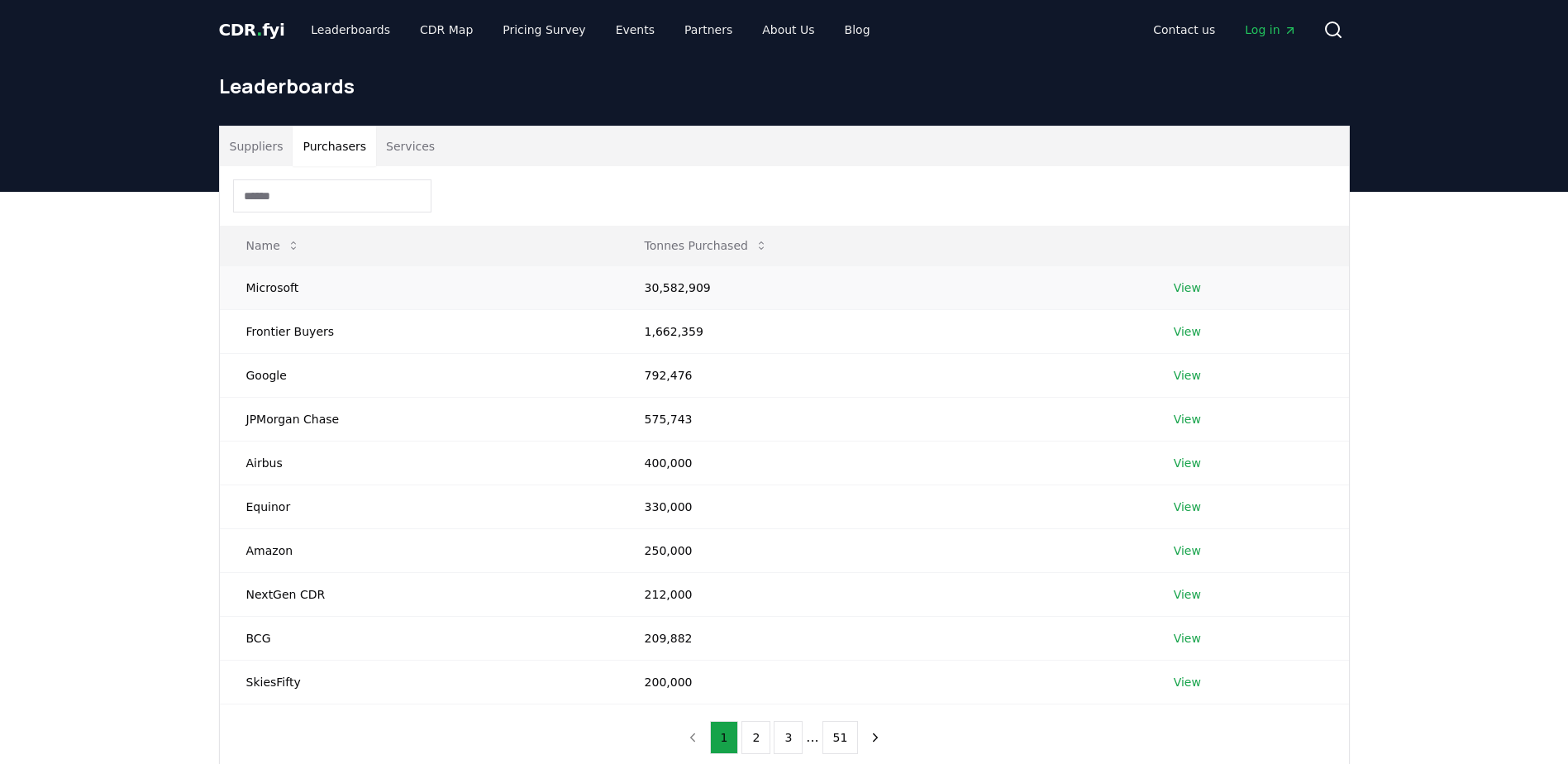
scroll to position [83, 0]
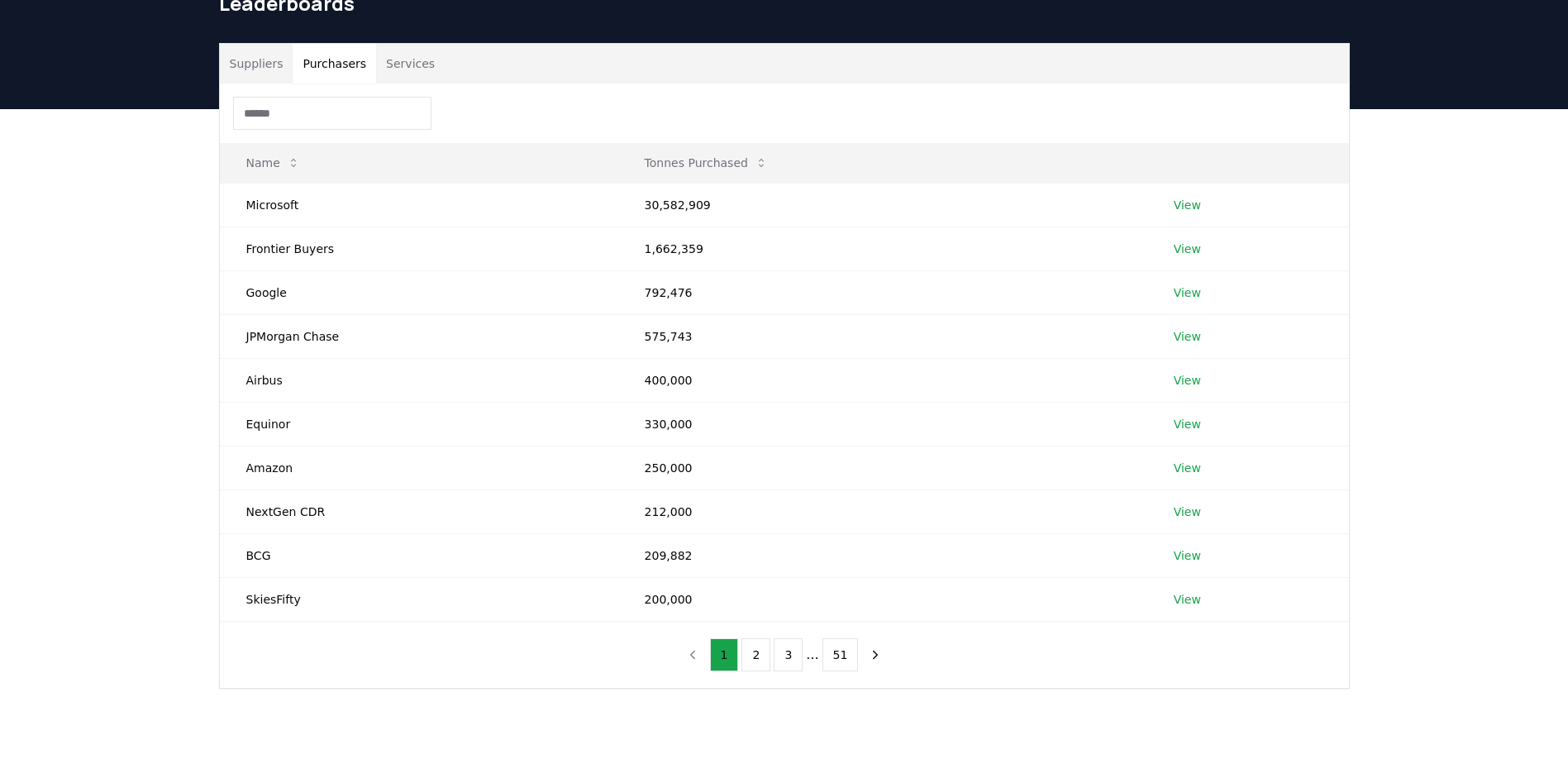
click at [388, 107] on input at bounding box center [332, 113] width 199 height 33
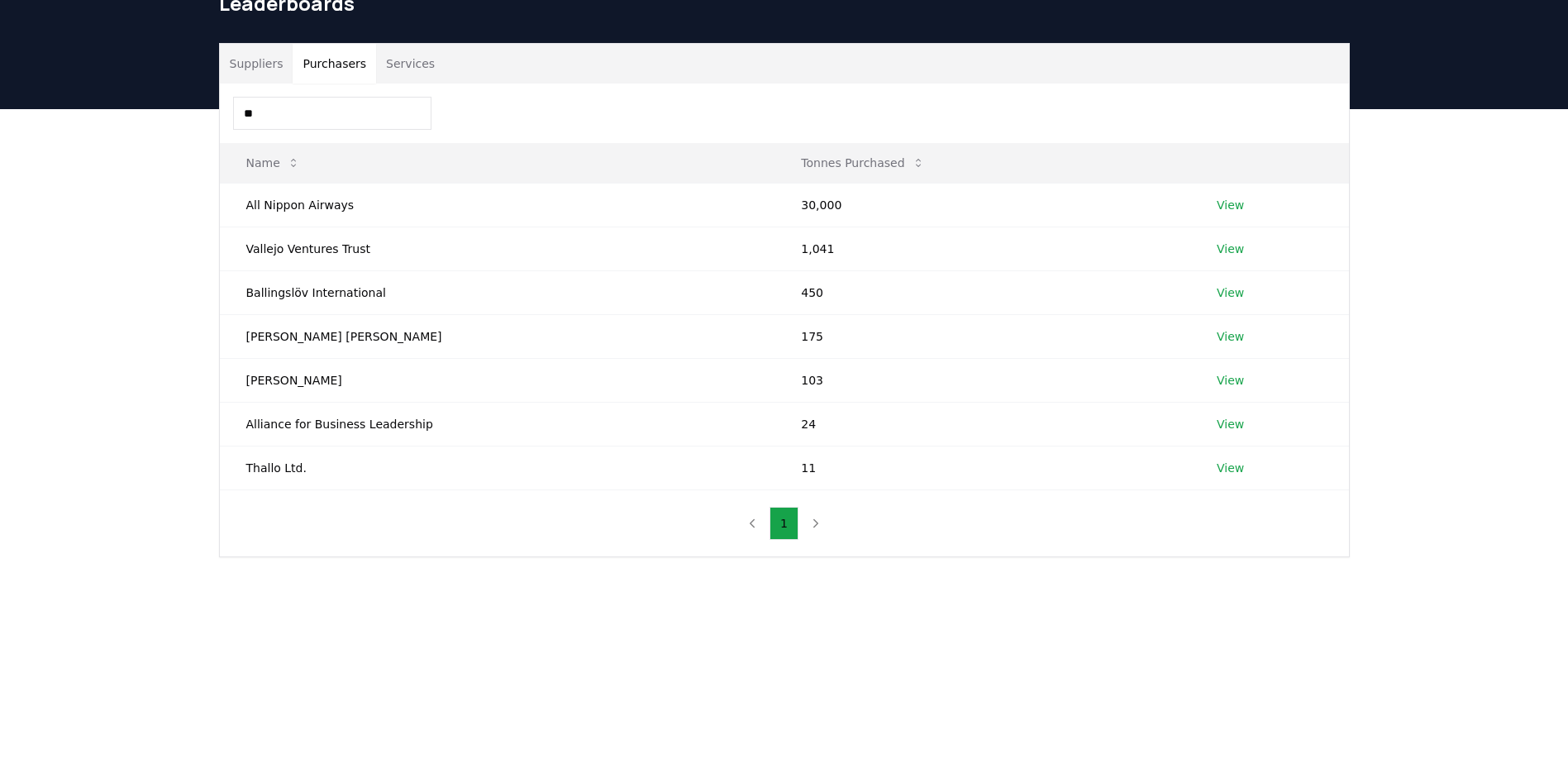
type input "*"
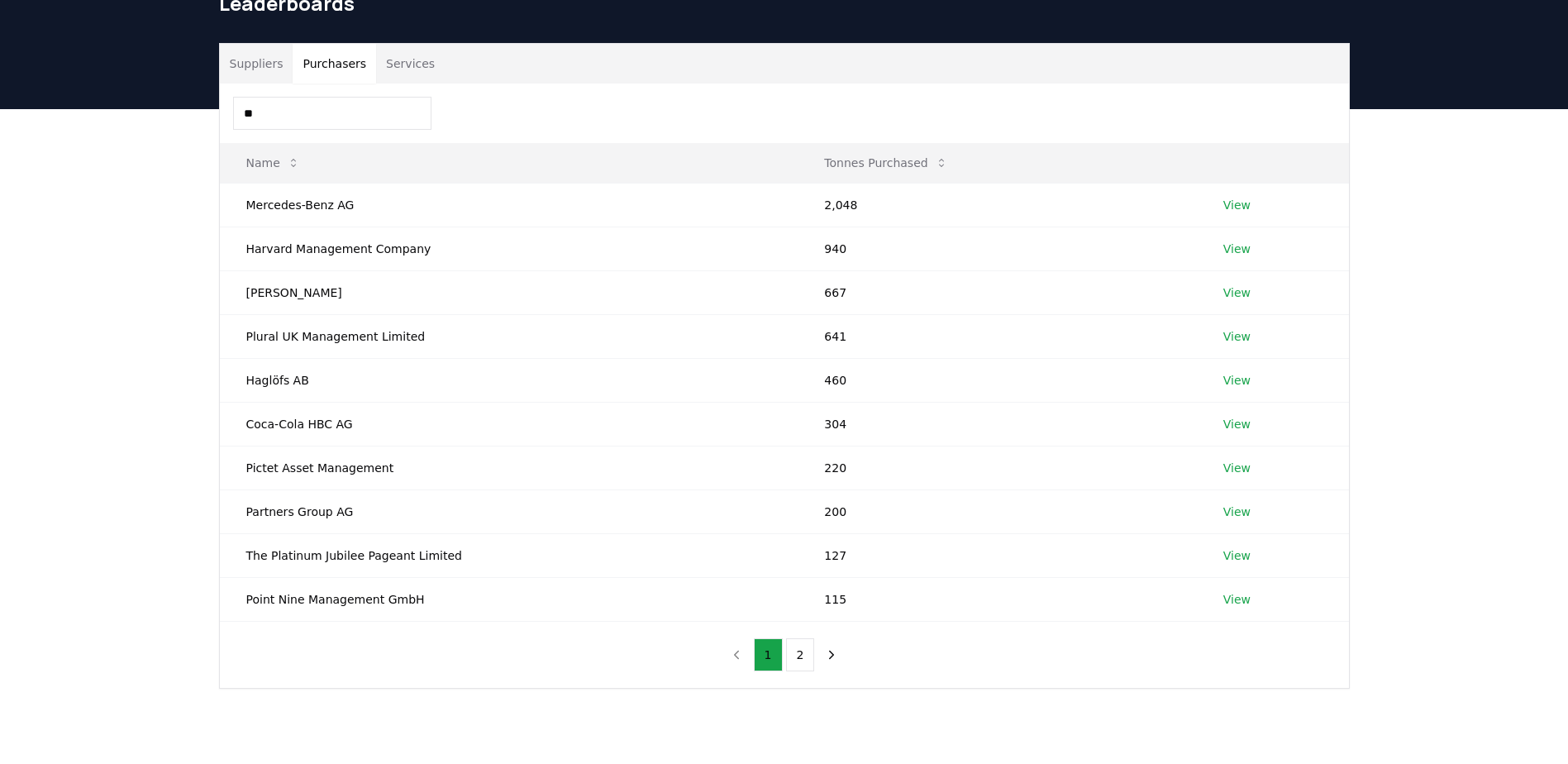
type input "*"
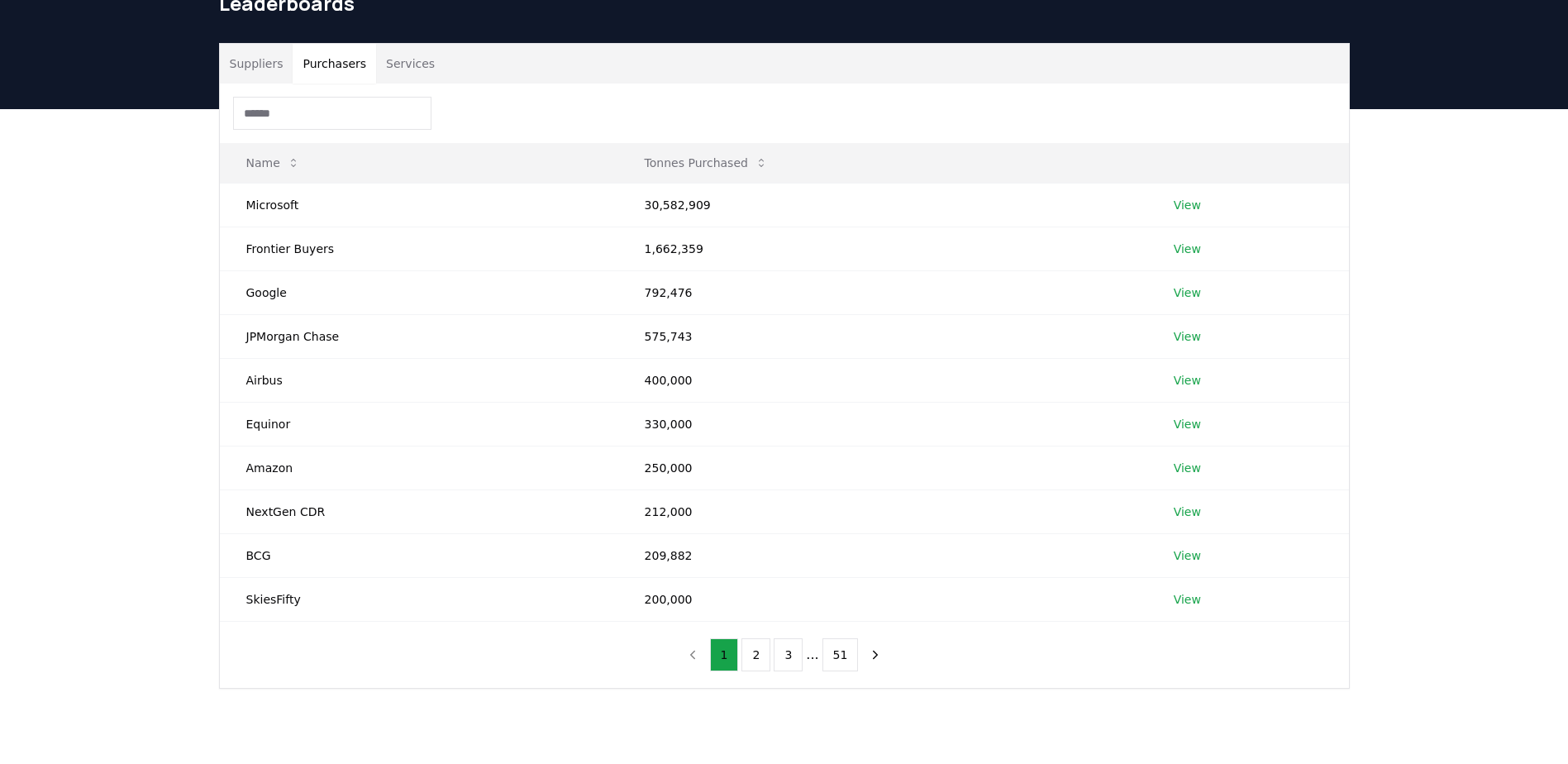
click at [155, 213] on div "Suppliers Purchasers Services Name Tonnes Purchased Microsoft 30,582,909 View F…" at bounding box center [784, 432] width 1568 height 645
click at [825, 649] on button "51" at bounding box center [841, 655] width 37 height 33
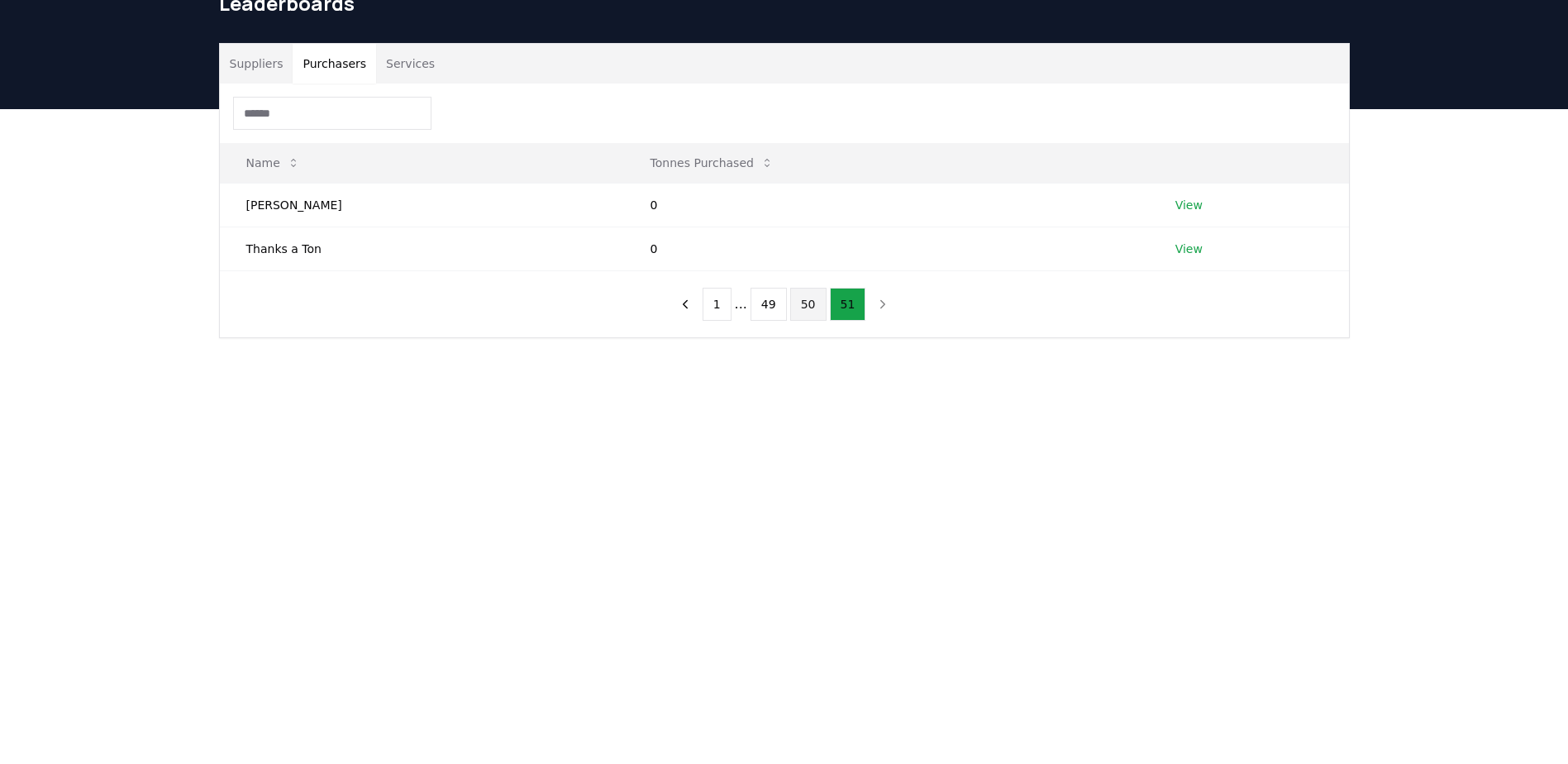
click at [813, 310] on button "50" at bounding box center [808, 304] width 37 height 33
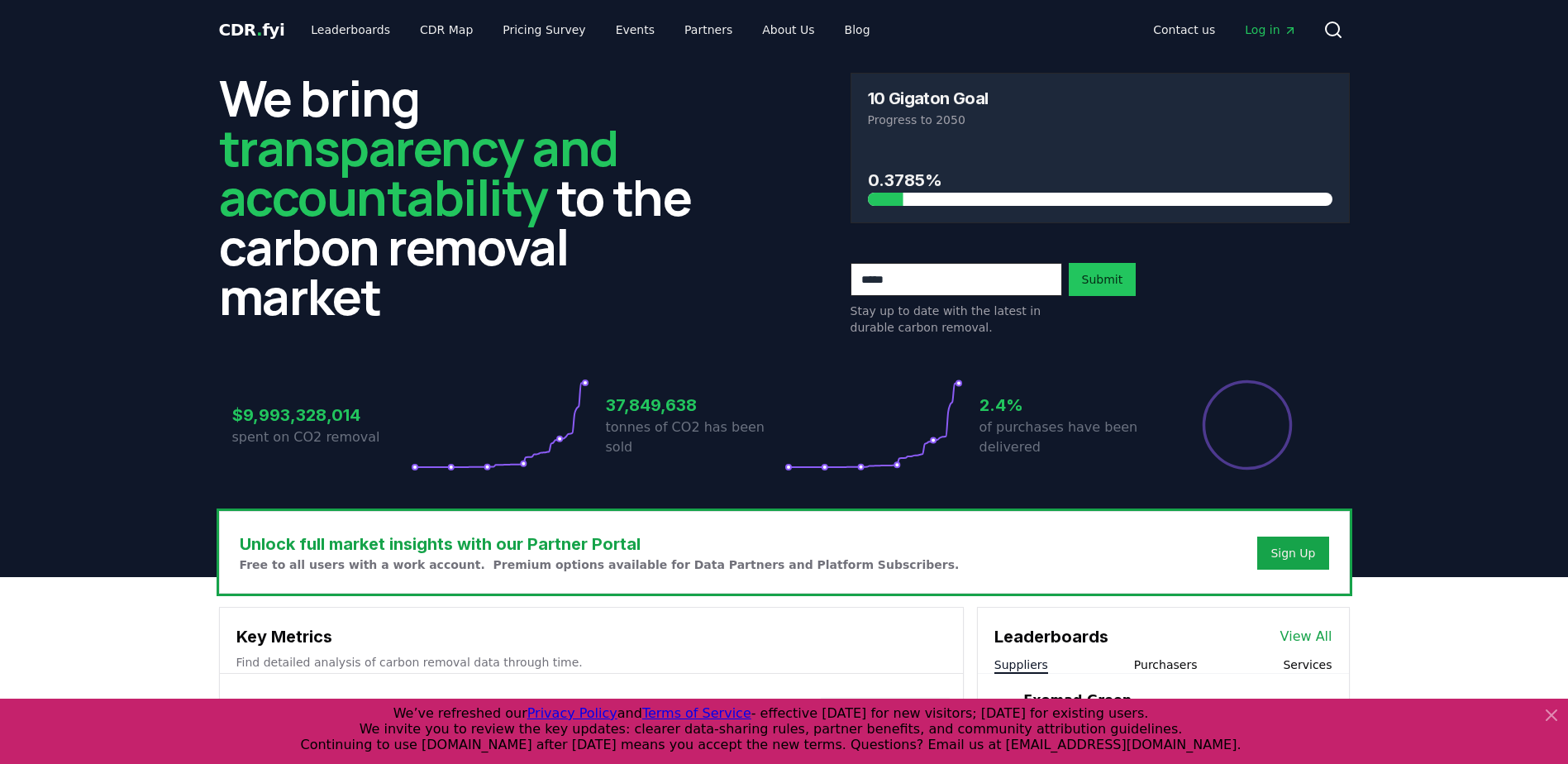
click at [1559, 705] on icon at bounding box center [1551, 715] width 20 height 20
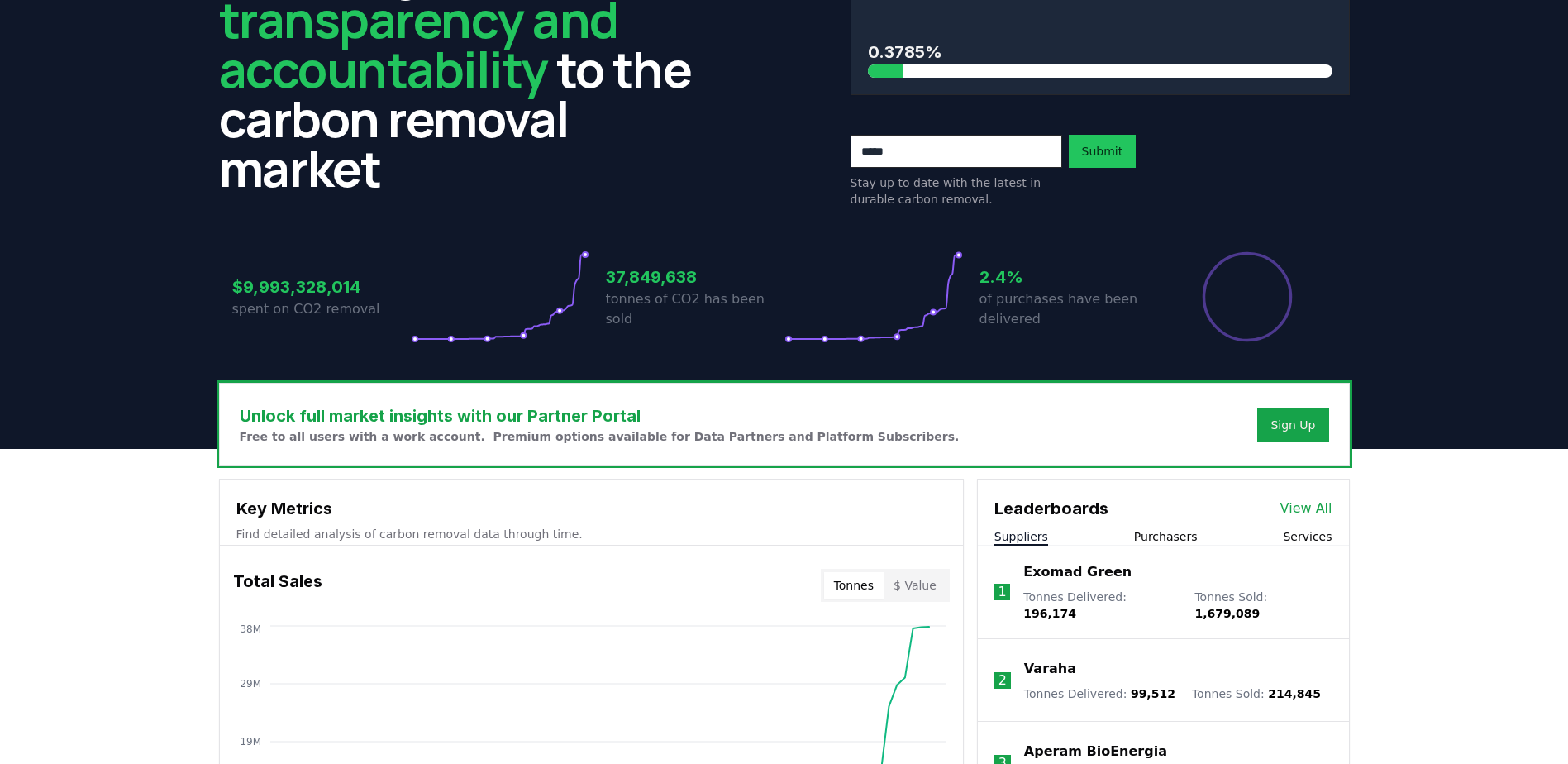
scroll to position [413, 0]
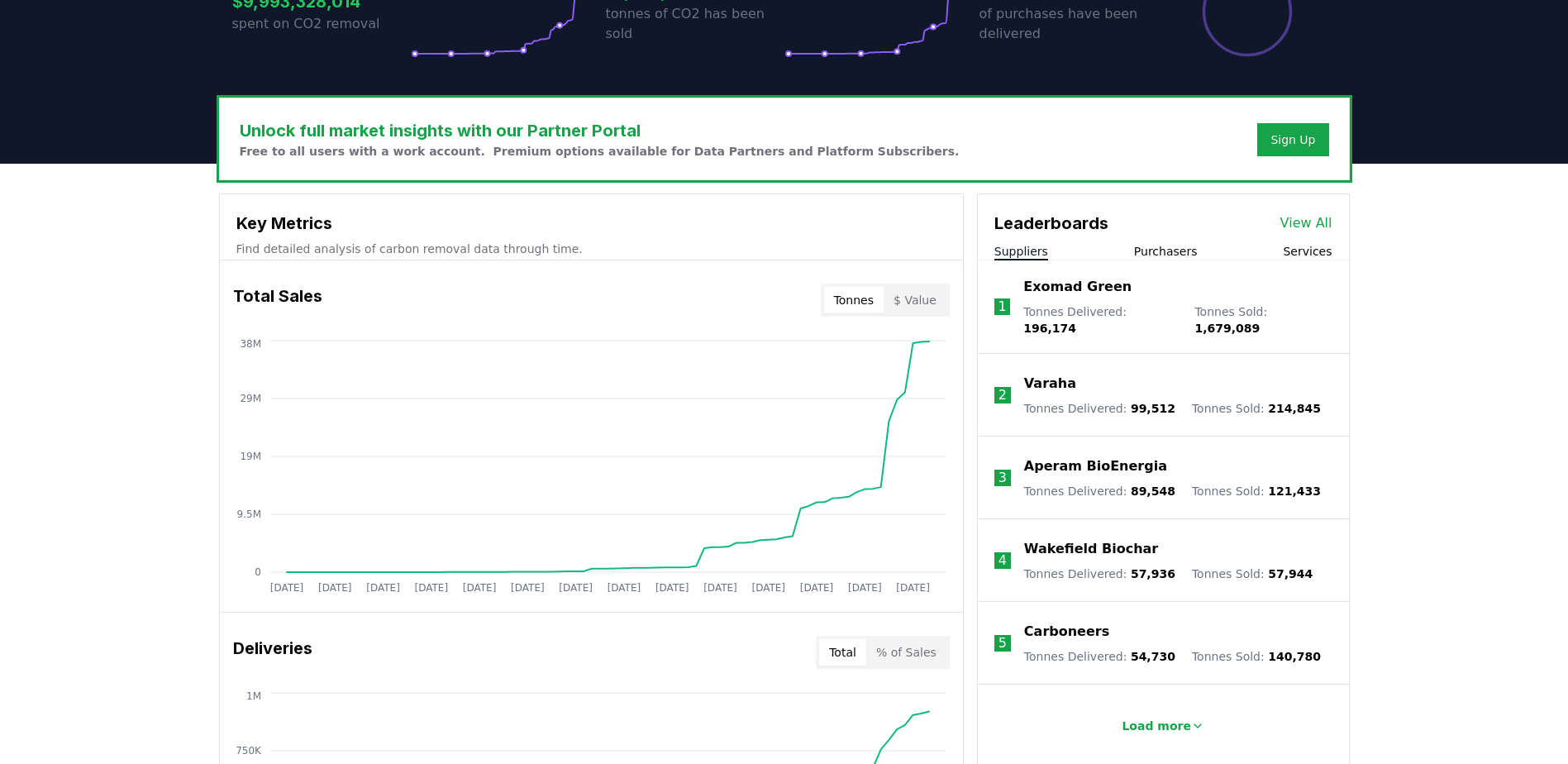
click at [1172, 245] on button "Purchasers" at bounding box center [1165, 251] width 63 height 17
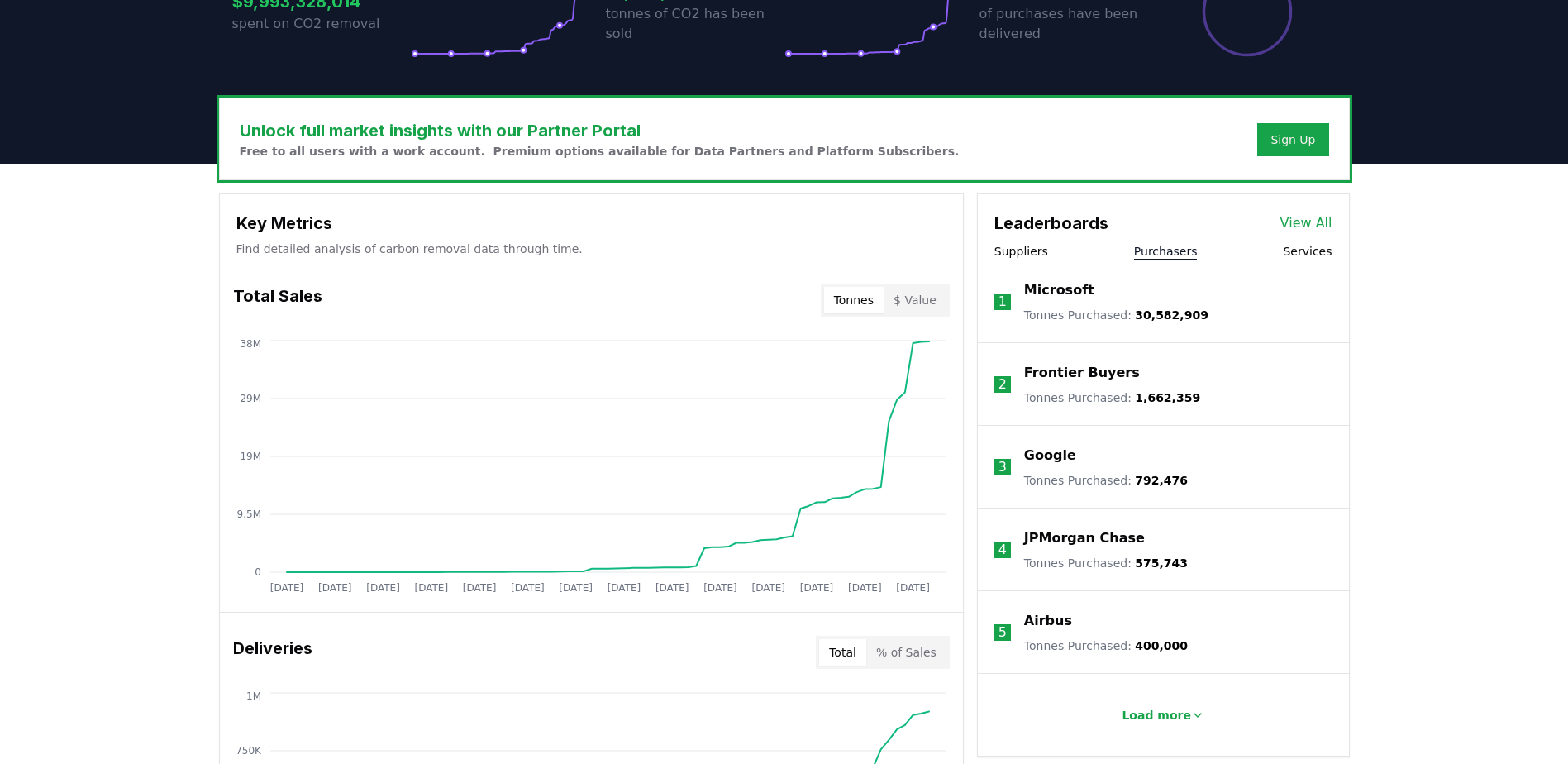
click at [1134, 243] on button "Purchasers" at bounding box center [1165, 251] width 63 height 17
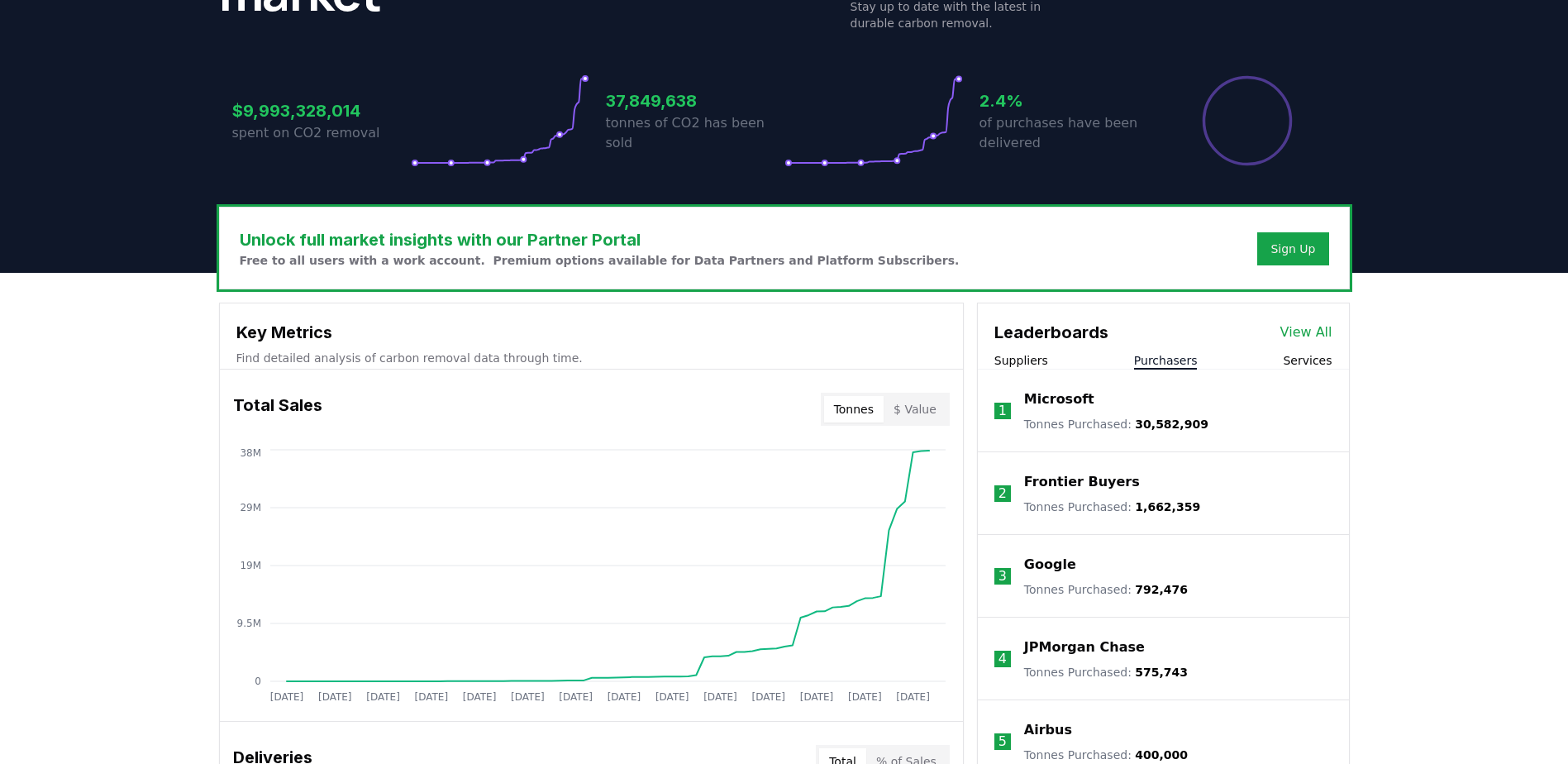
scroll to position [0, 0]
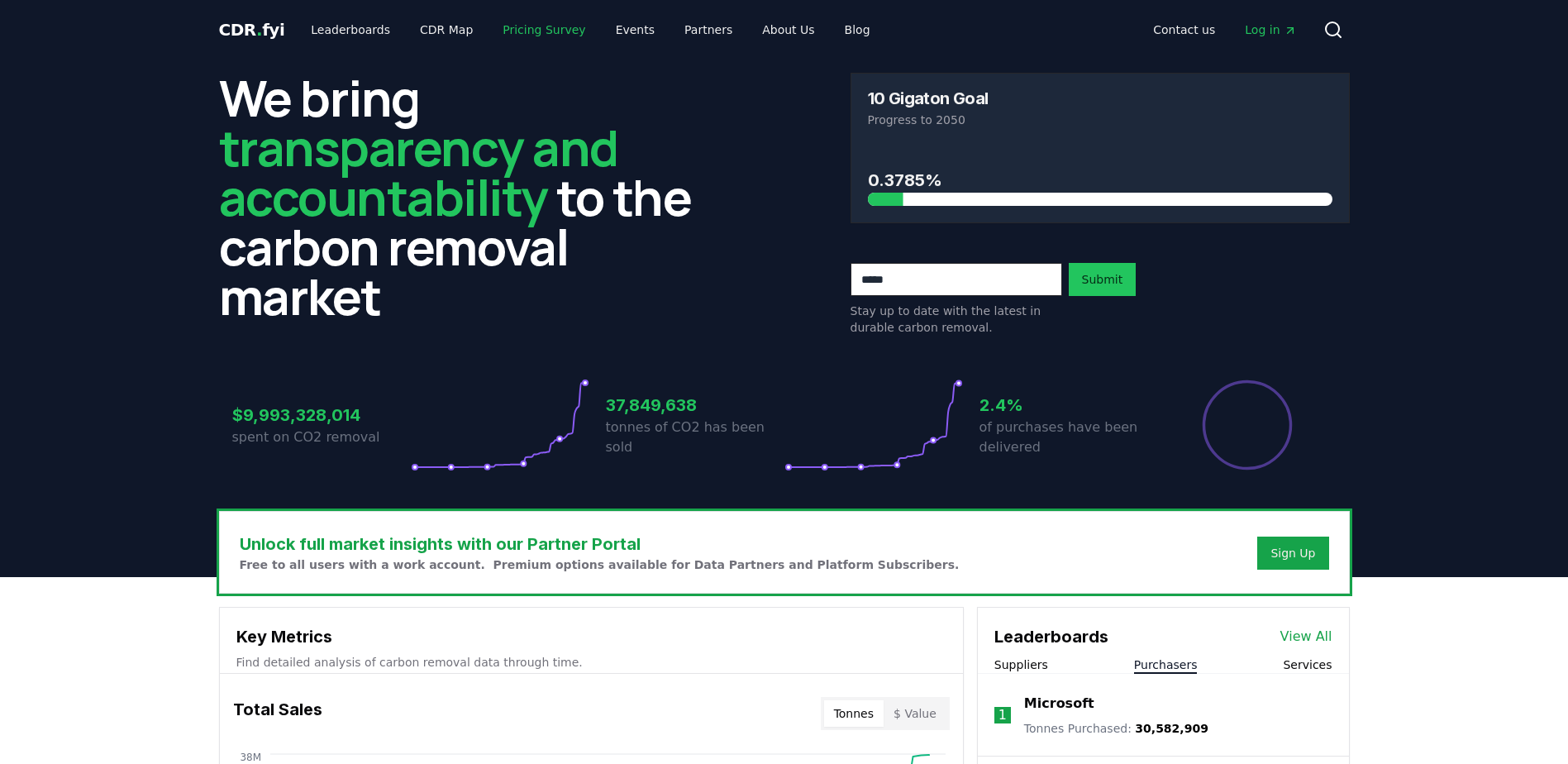
click at [521, 24] on link "Pricing Survey" at bounding box center [544, 29] width 109 height 29
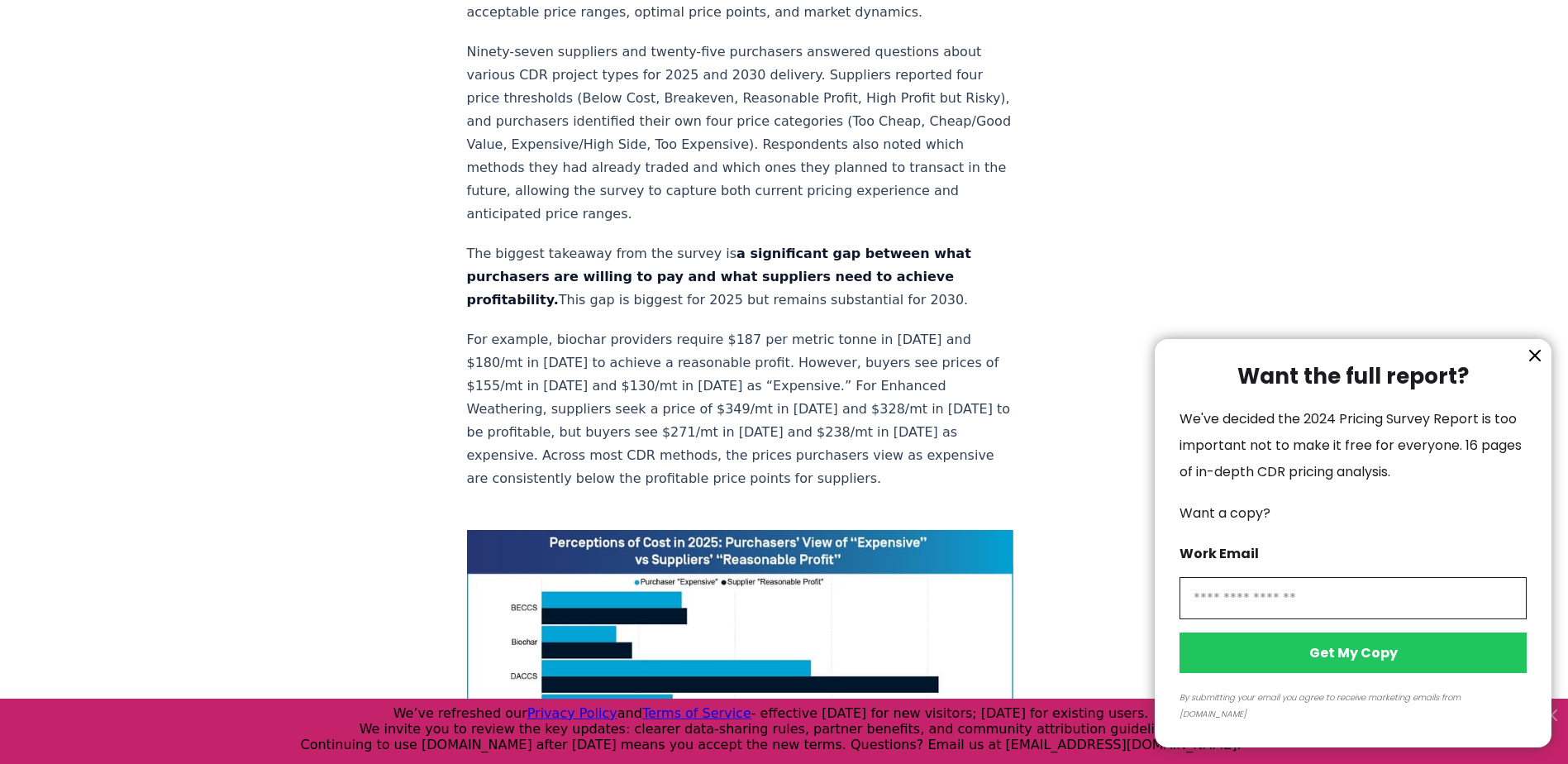
scroll to position [909, 0]
